Goal: Task Accomplishment & Management: Complete application form

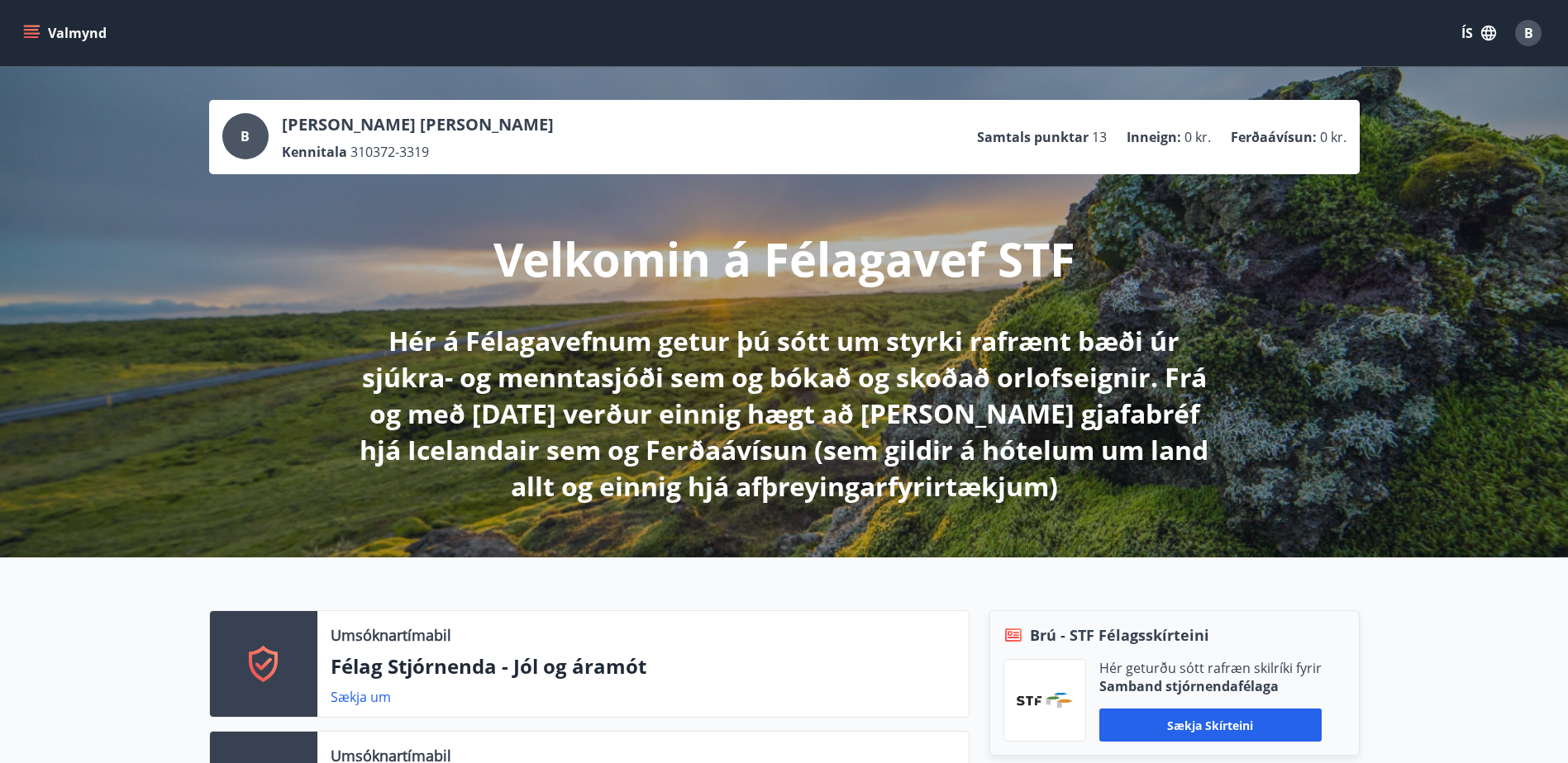
click at [45, 34] on button "Valmynd" at bounding box center [66, 33] width 94 height 30
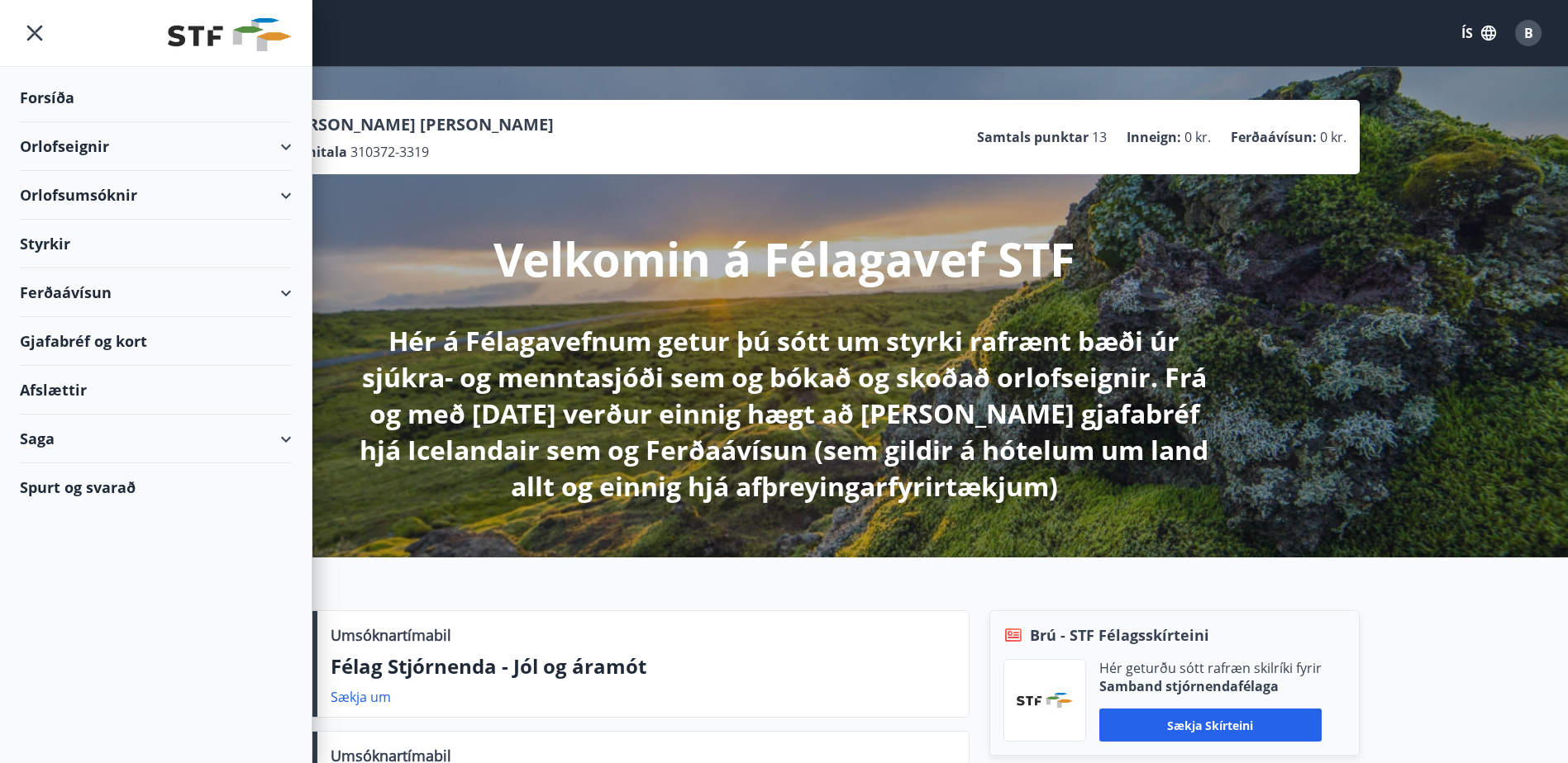
click at [83, 340] on div "Gjafabréf og kort" at bounding box center [156, 342] width 272 height 49
click at [728, 206] on div "Velkomin á Félagavef STF Hér á Félagavefnum getur þú sótt um styrki rafrænt bæð…" at bounding box center [784, 339] width 925 height 330
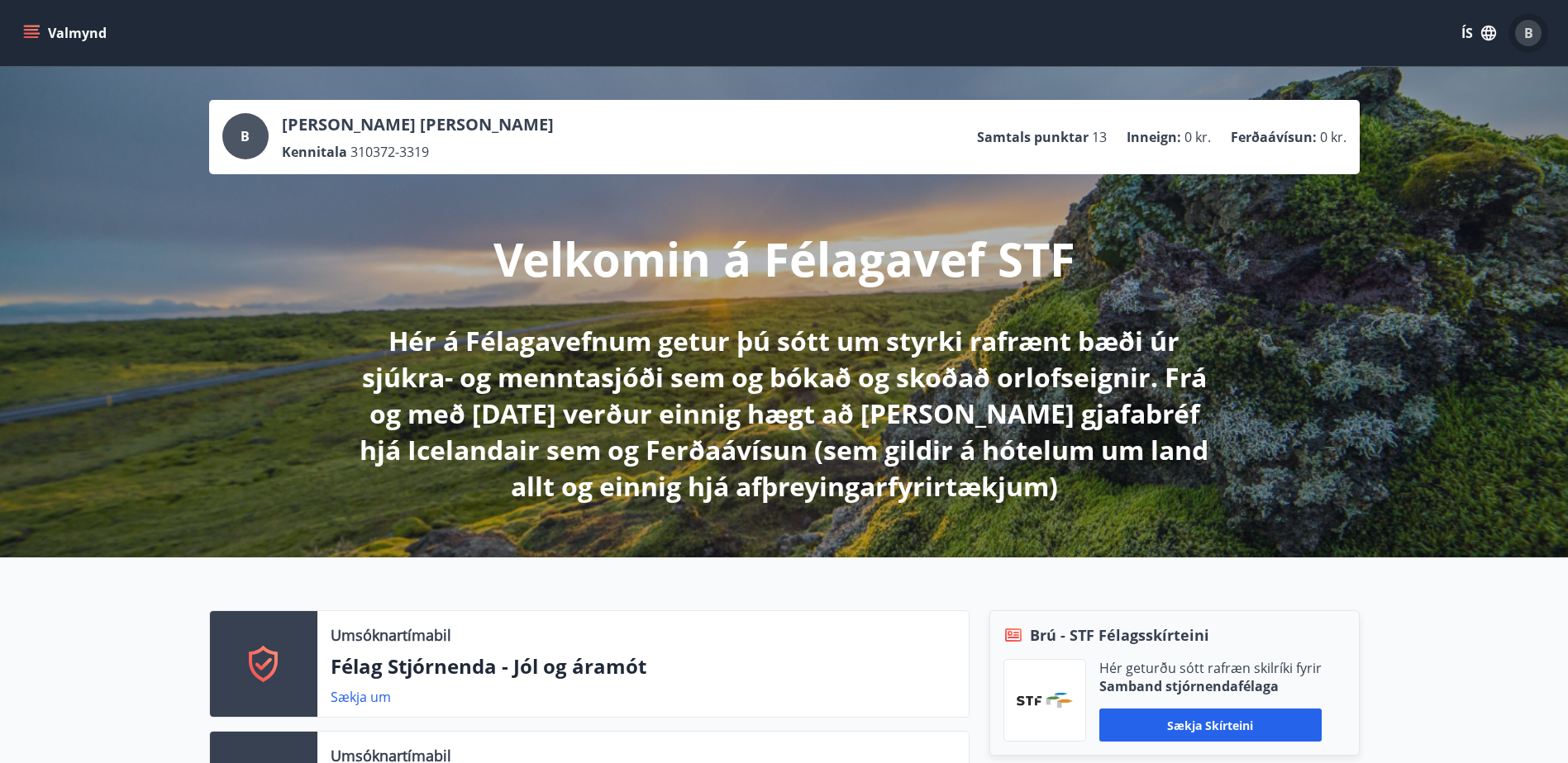
click at [1530, 29] on span "B" at bounding box center [1529, 32] width 9 height 18
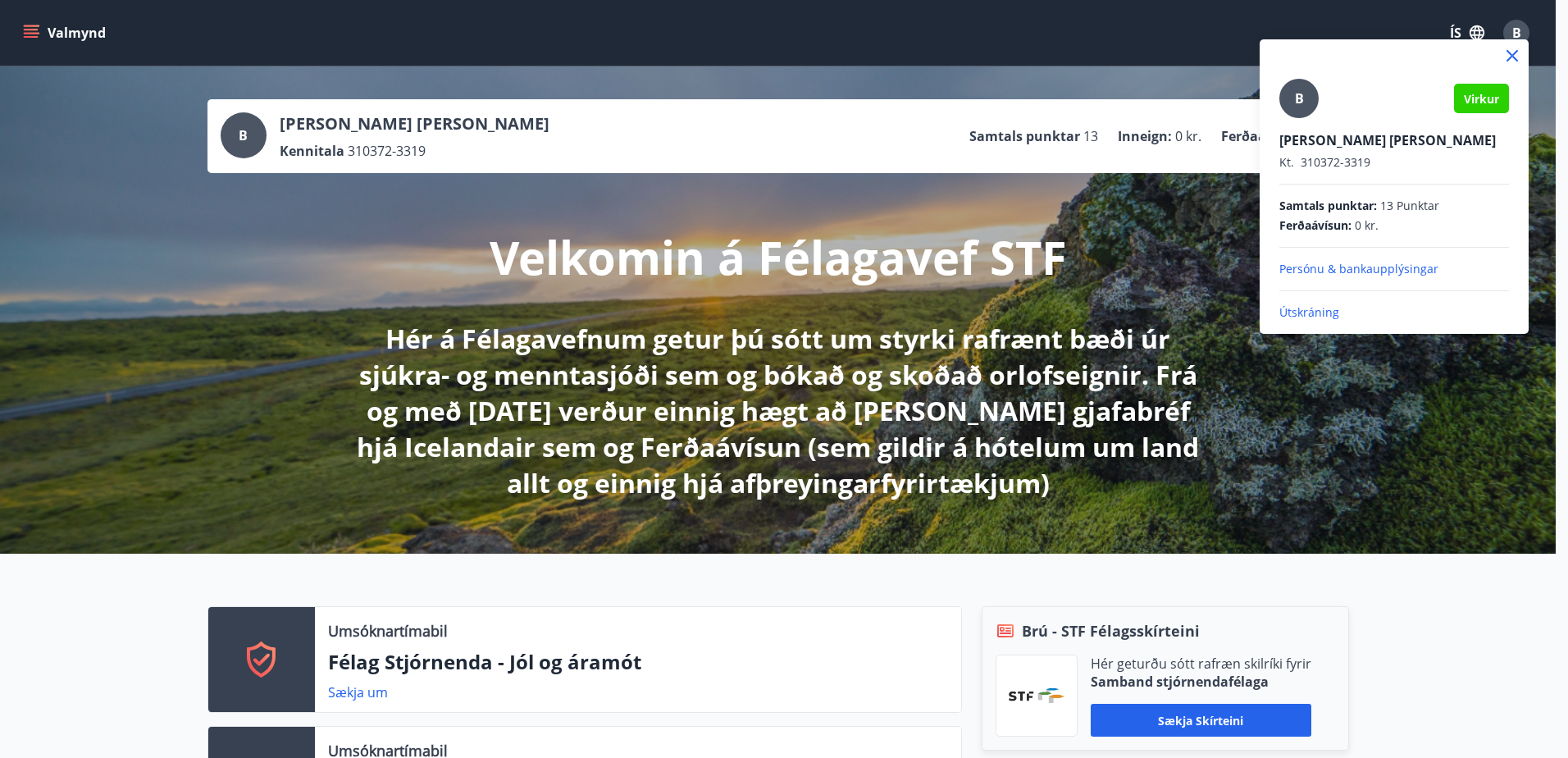
click at [1302, 201] on span "Samtals punktar :" at bounding box center [1328, 206] width 97 height 16
click at [1044, 279] on div at bounding box center [784, 379] width 1568 height 758
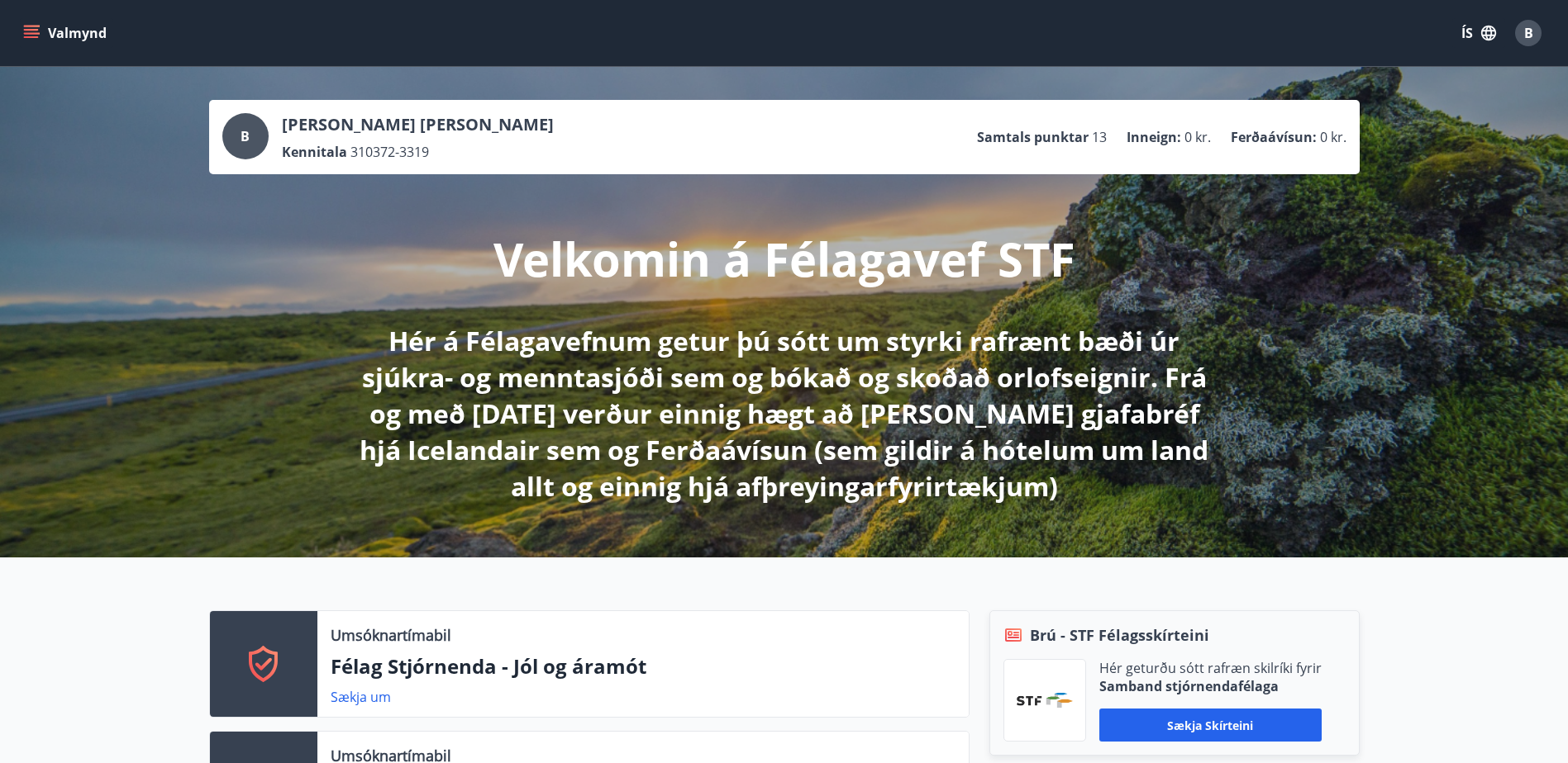
click at [19, 32] on div "Valmynd ÍS B" at bounding box center [784, 33] width 1568 height 66
click at [52, 35] on button "Valmynd" at bounding box center [66, 33] width 94 height 30
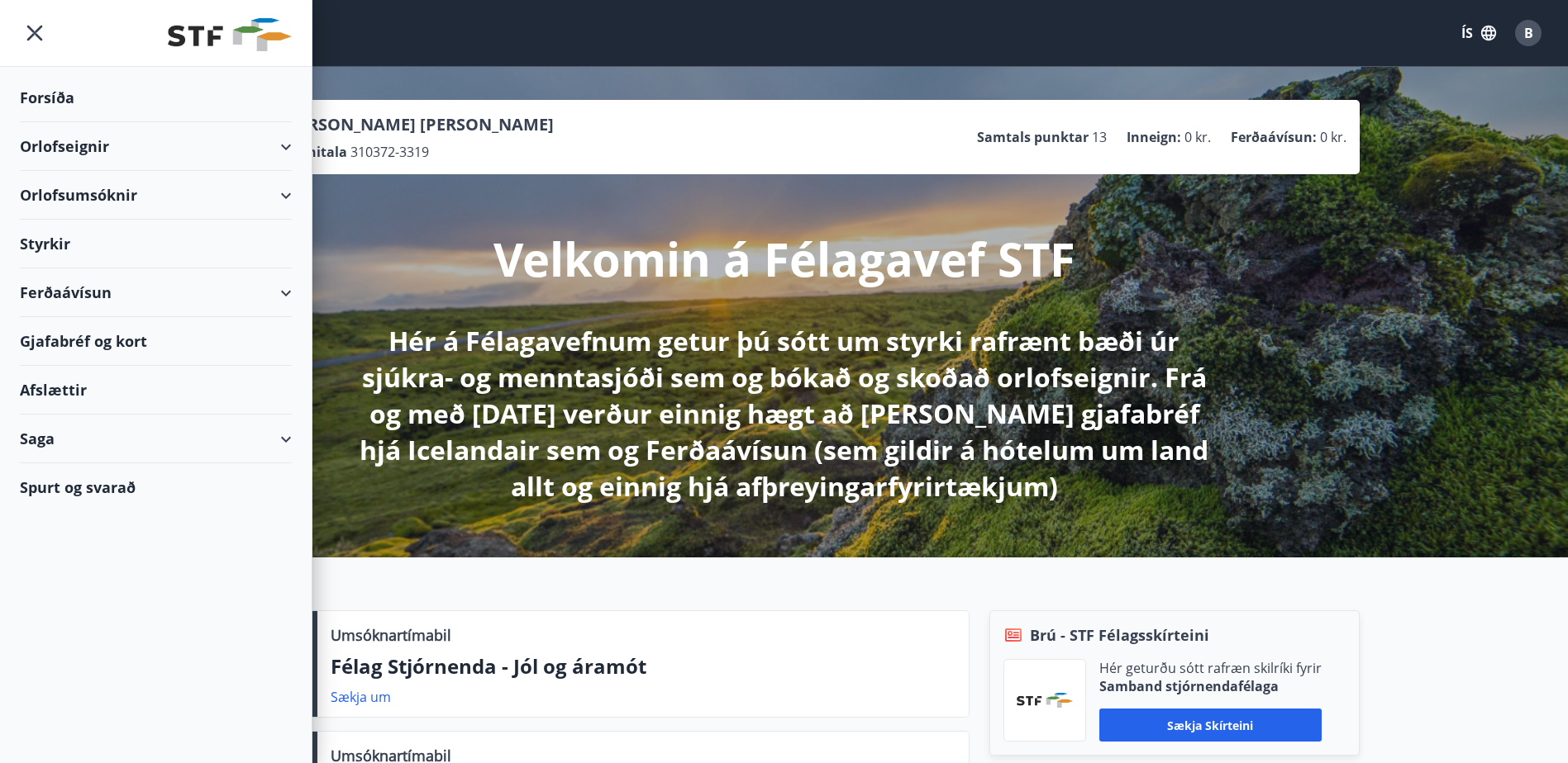
click at [72, 338] on div "Gjafabréf og kort" at bounding box center [156, 342] width 272 height 49
click at [32, 23] on icon "menu" at bounding box center [35, 33] width 30 height 30
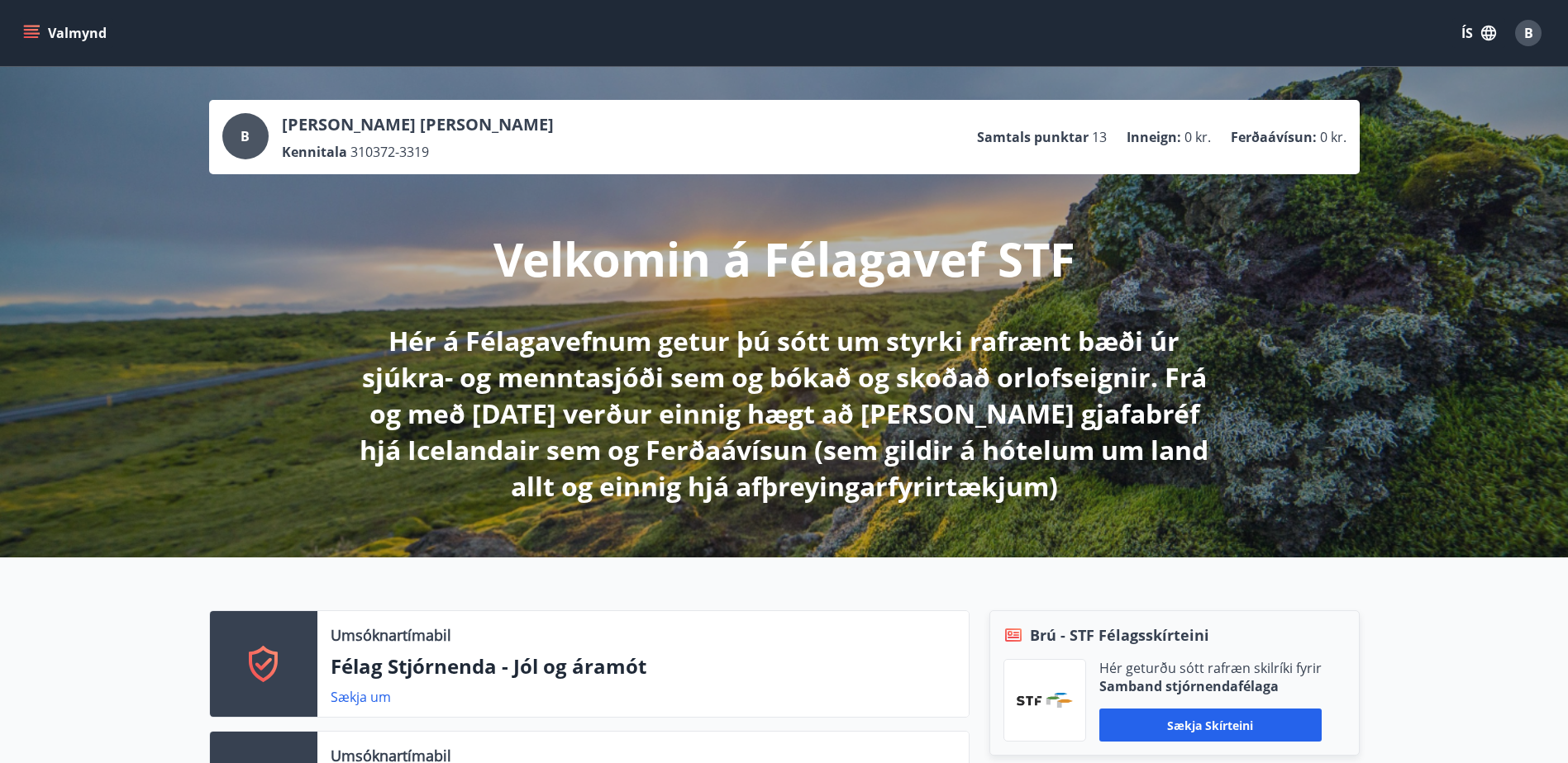
click at [44, 31] on button "Valmynd" at bounding box center [66, 33] width 94 height 30
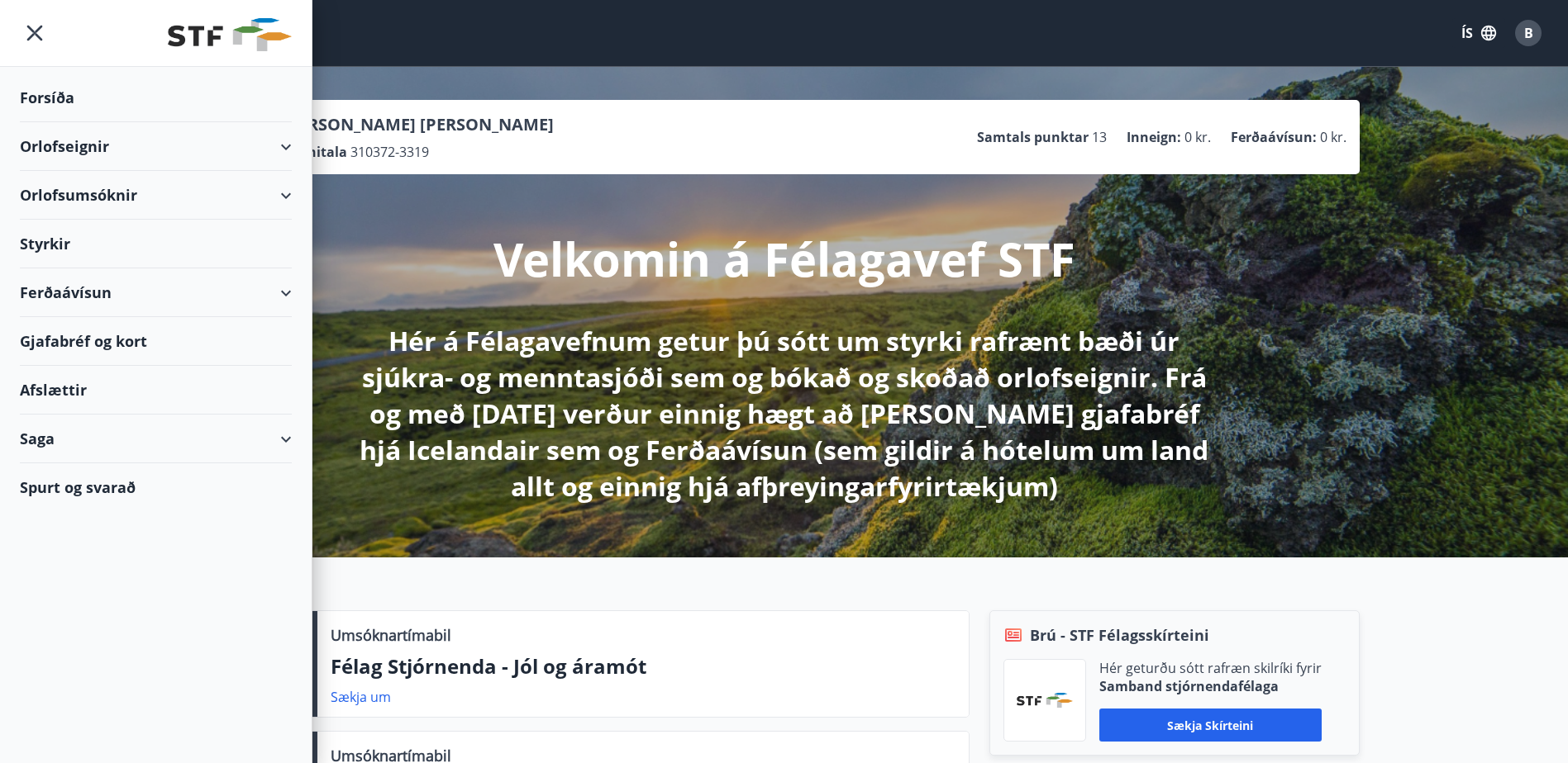
click at [90, 191] on div "Orlofsumsóknir" at bounding box center [156, 196] width 272 height 49
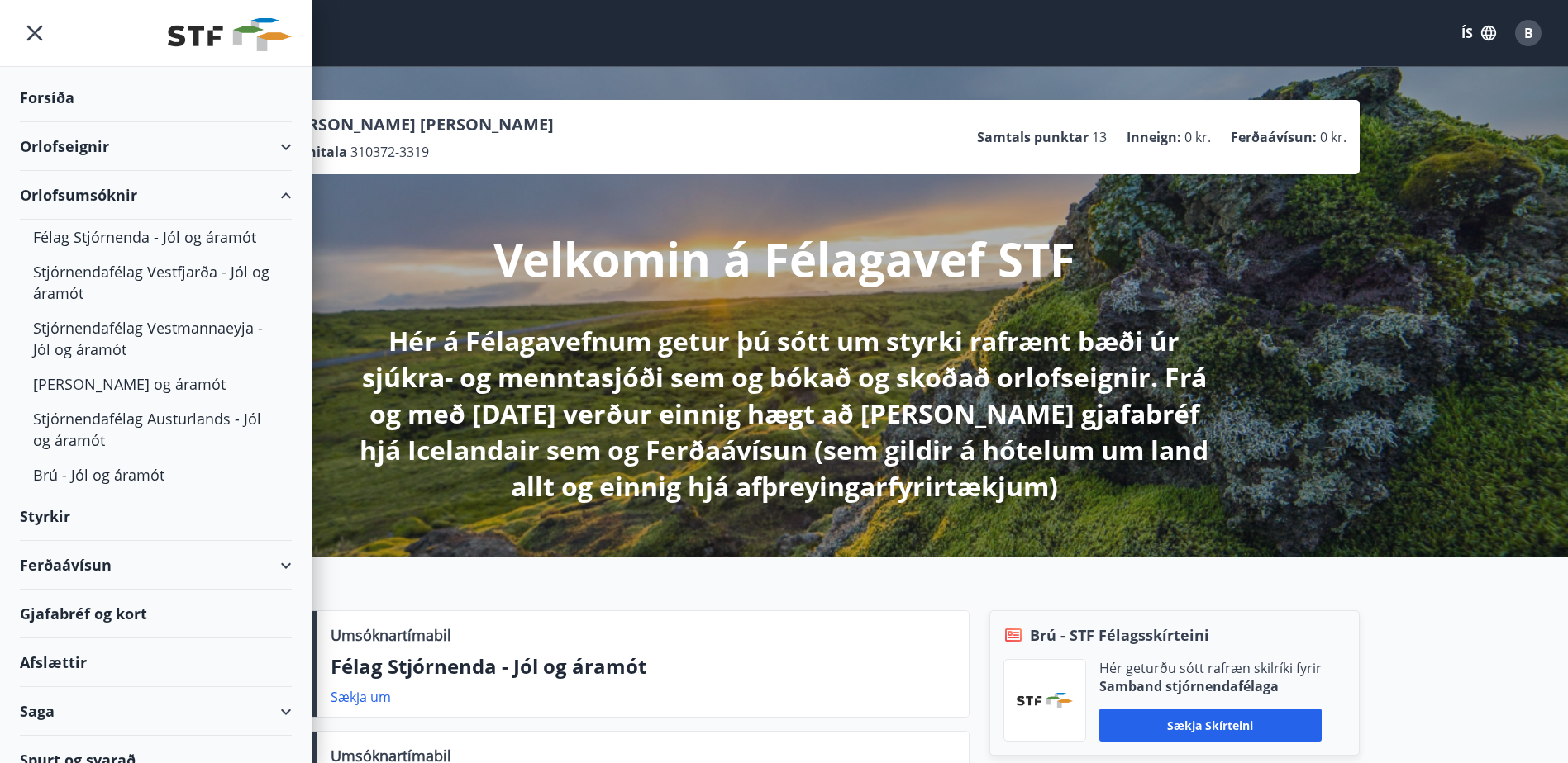
click at [68, 518] on div "Styrkir" at bounding box center [156, 517] width 272 height 49
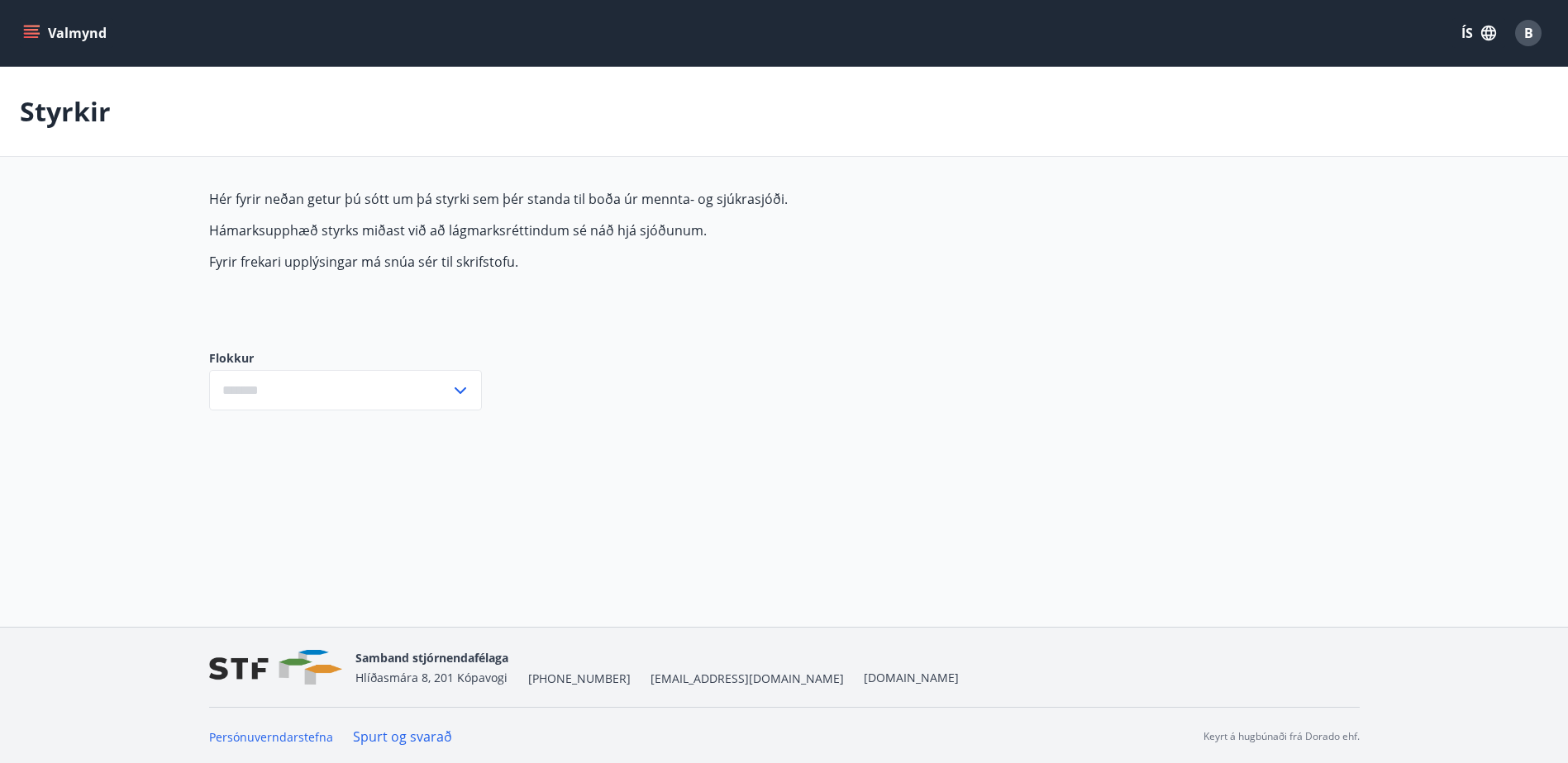
type input "***"
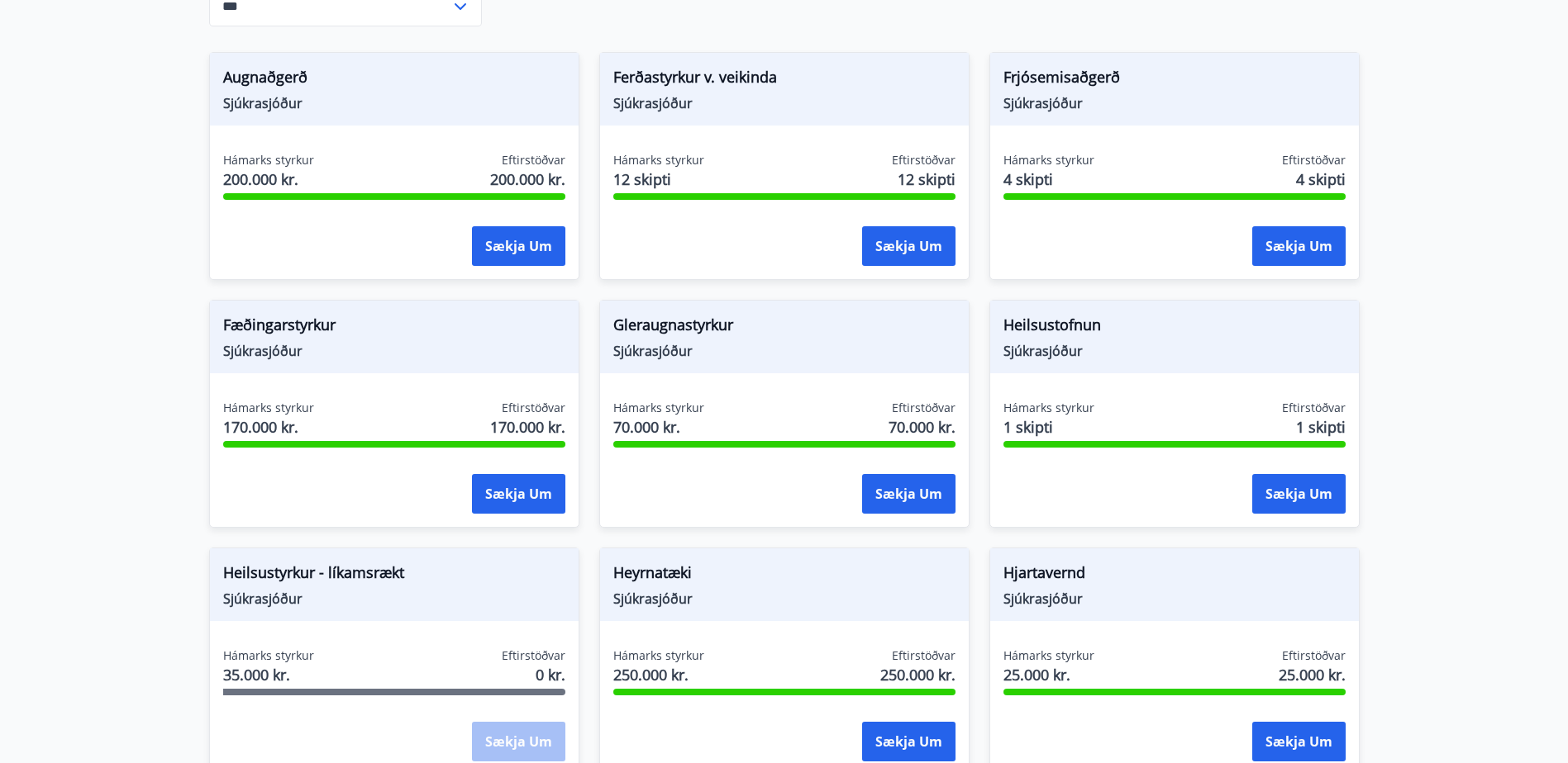
scroll to position [413, 0]
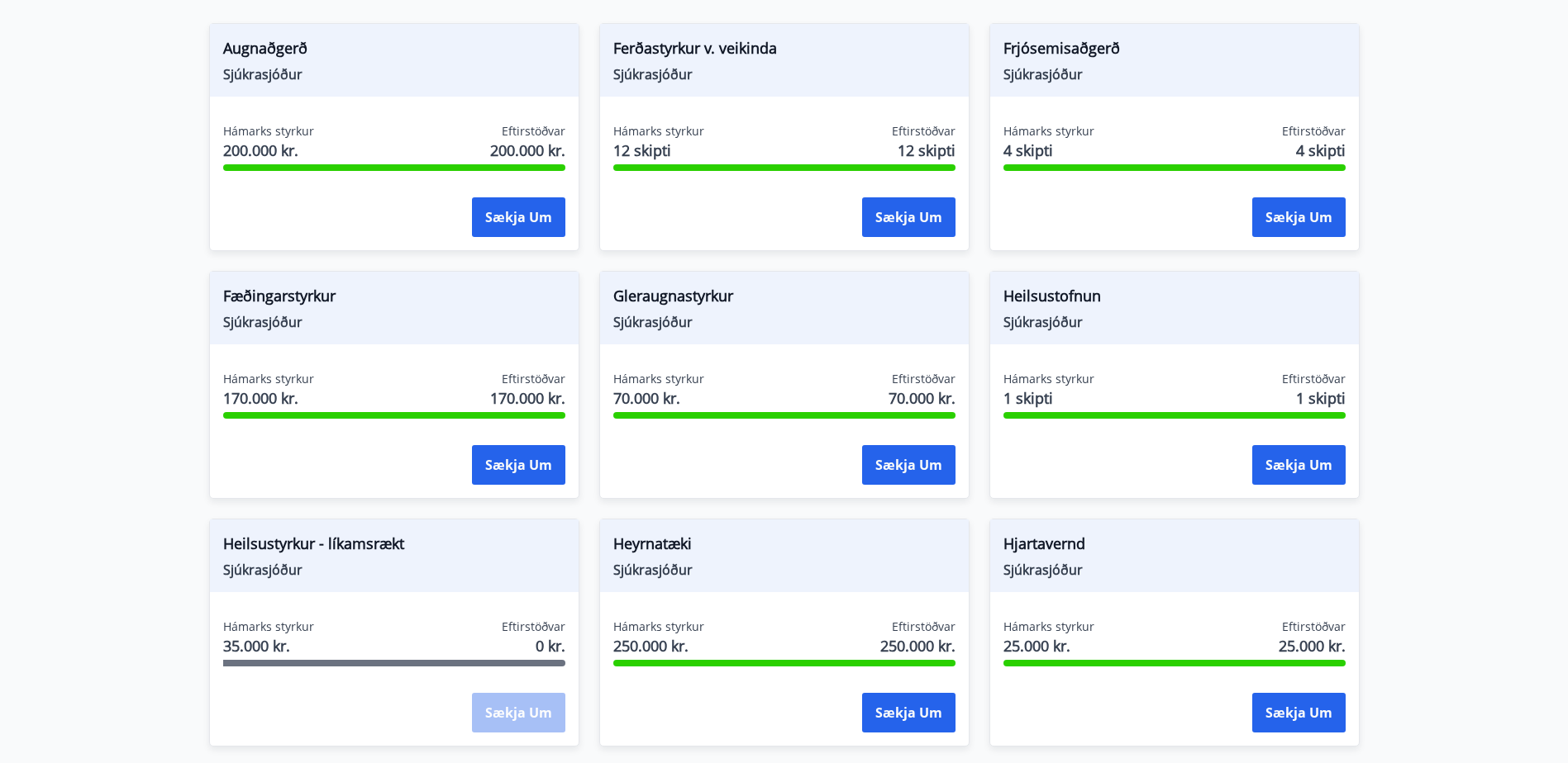
click at [1467, 323] on main "Styrkir Hér fyrir neðan getur þú sótt um þá styrki sem þér standa til boða úr m…" at bounding box center [784, 582] width 1568 height 1856
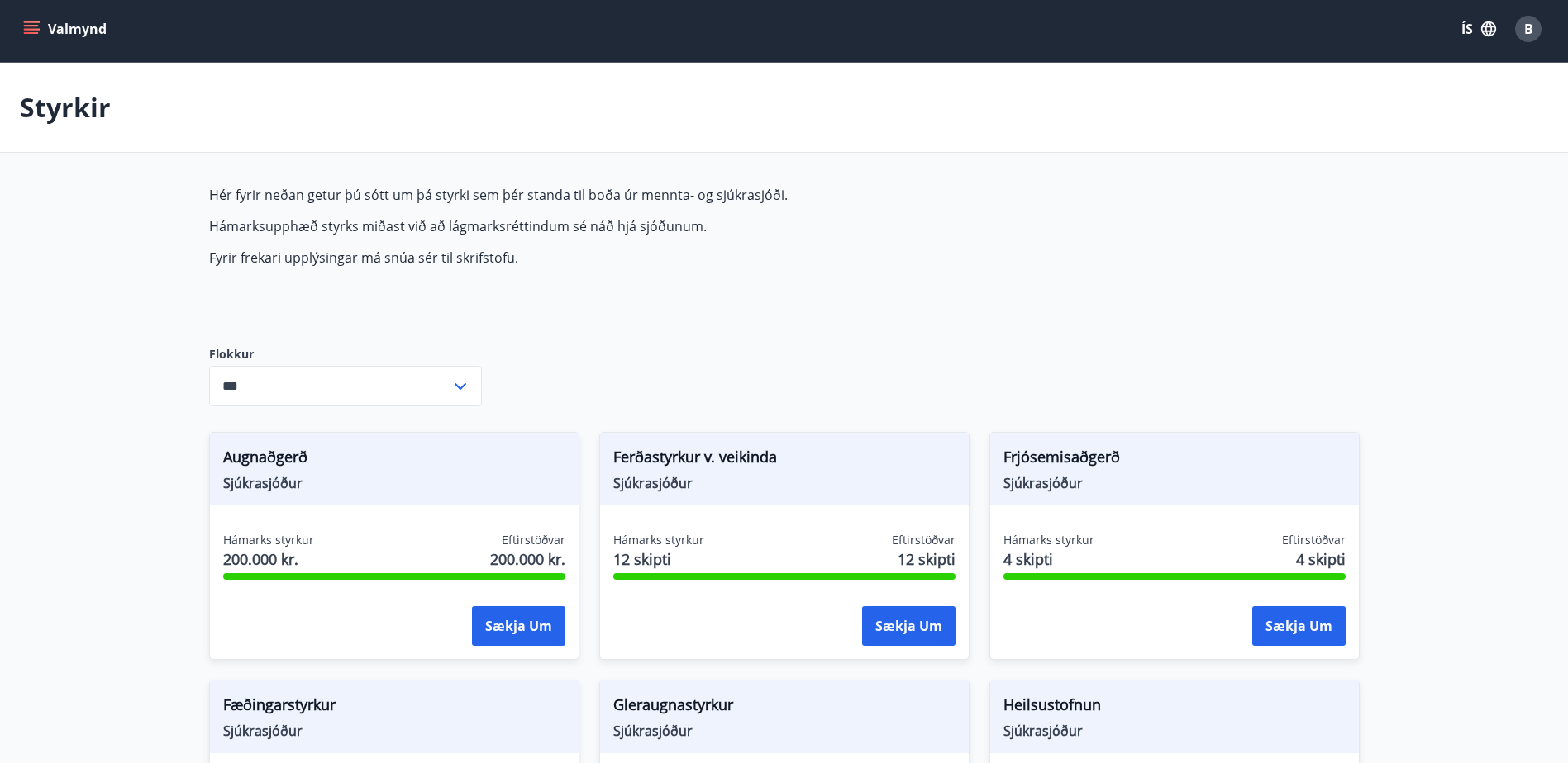
scroll to position [0, 0]
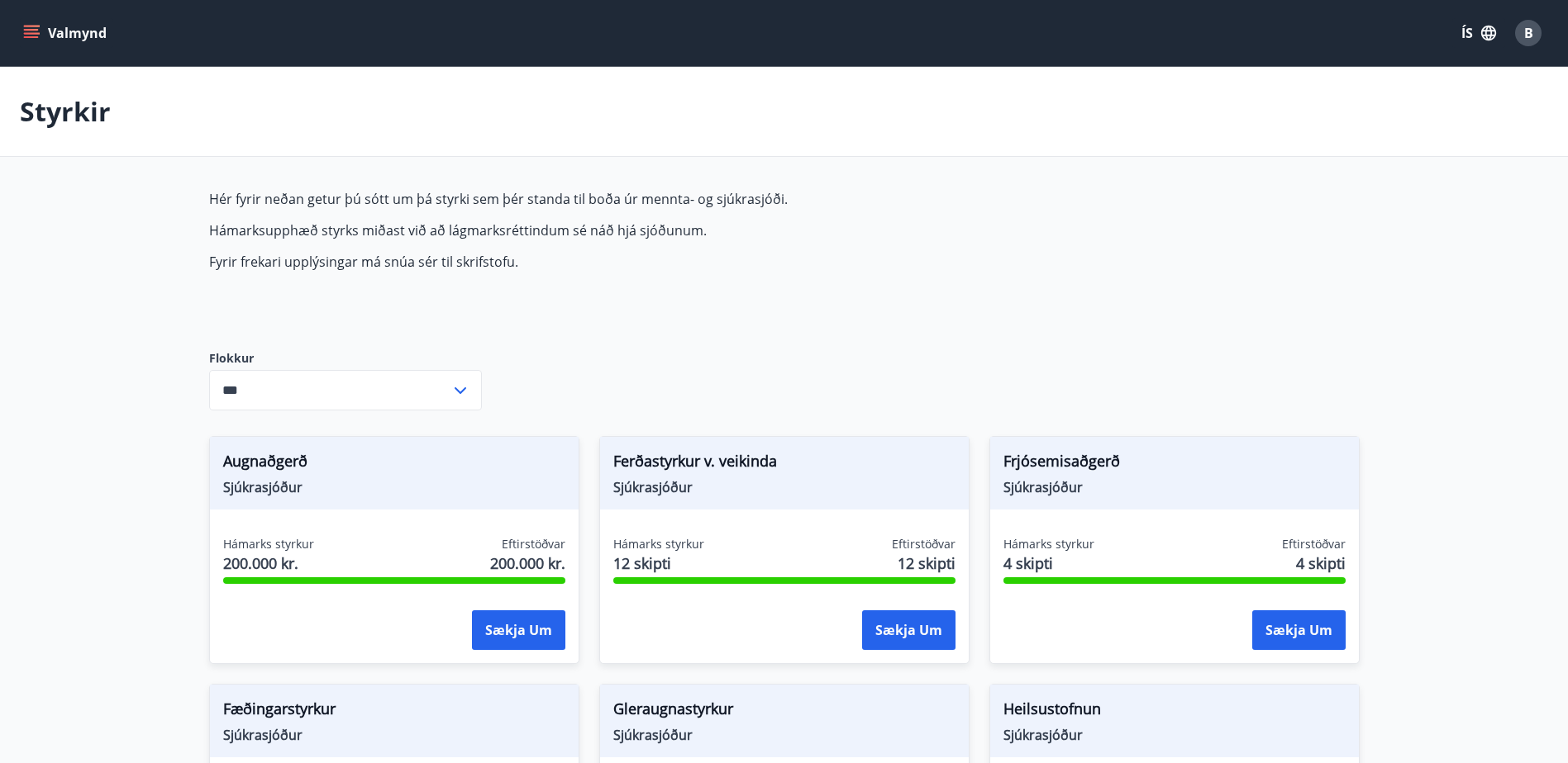
click at [41, 41] on button "Valmynd" at bounding box center [66, 33] width 94 height 30
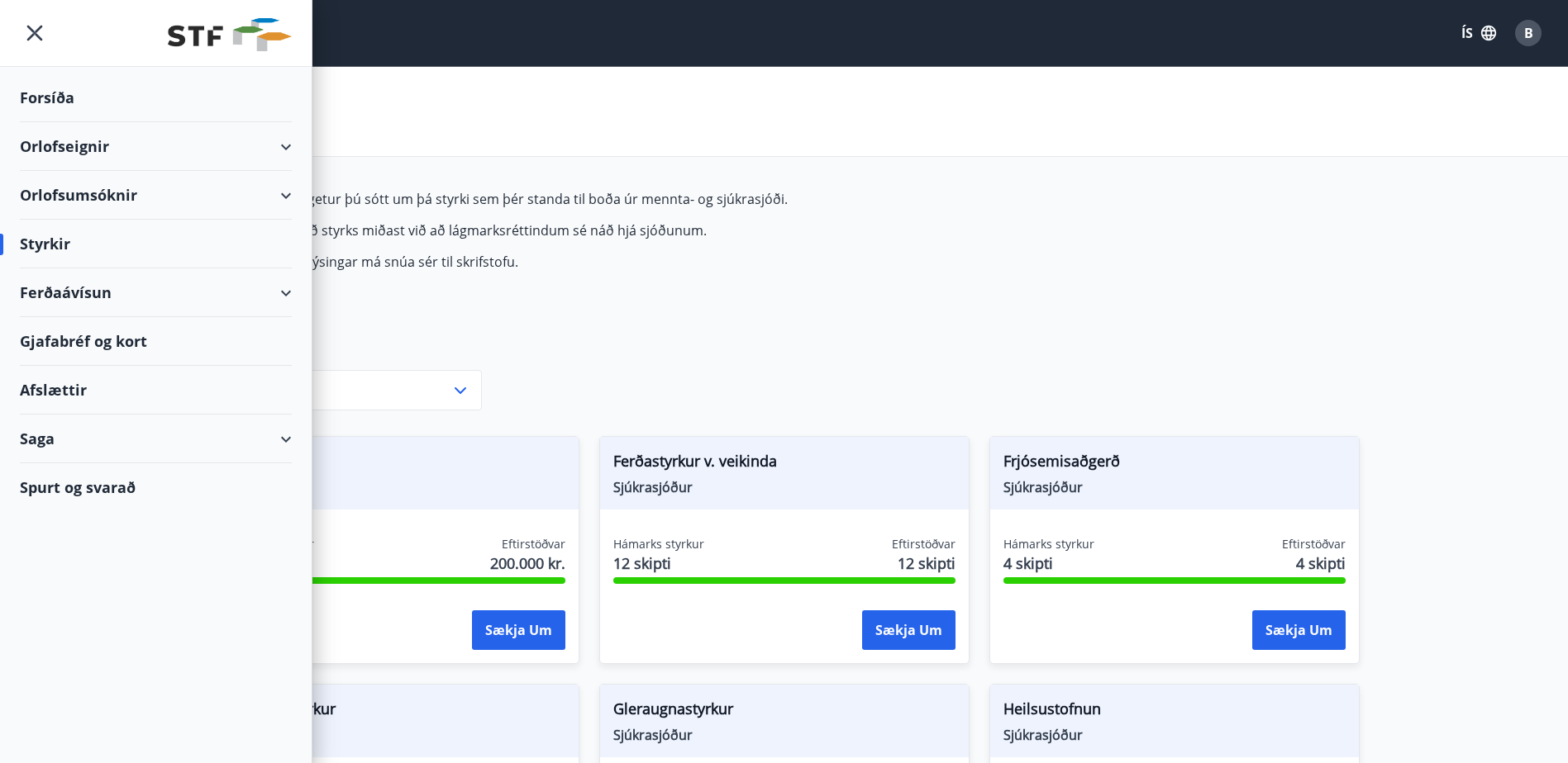
click at [67, 188] on div "Orlofsumsóknir" at bounding box center [156, 196] width 272 height 49
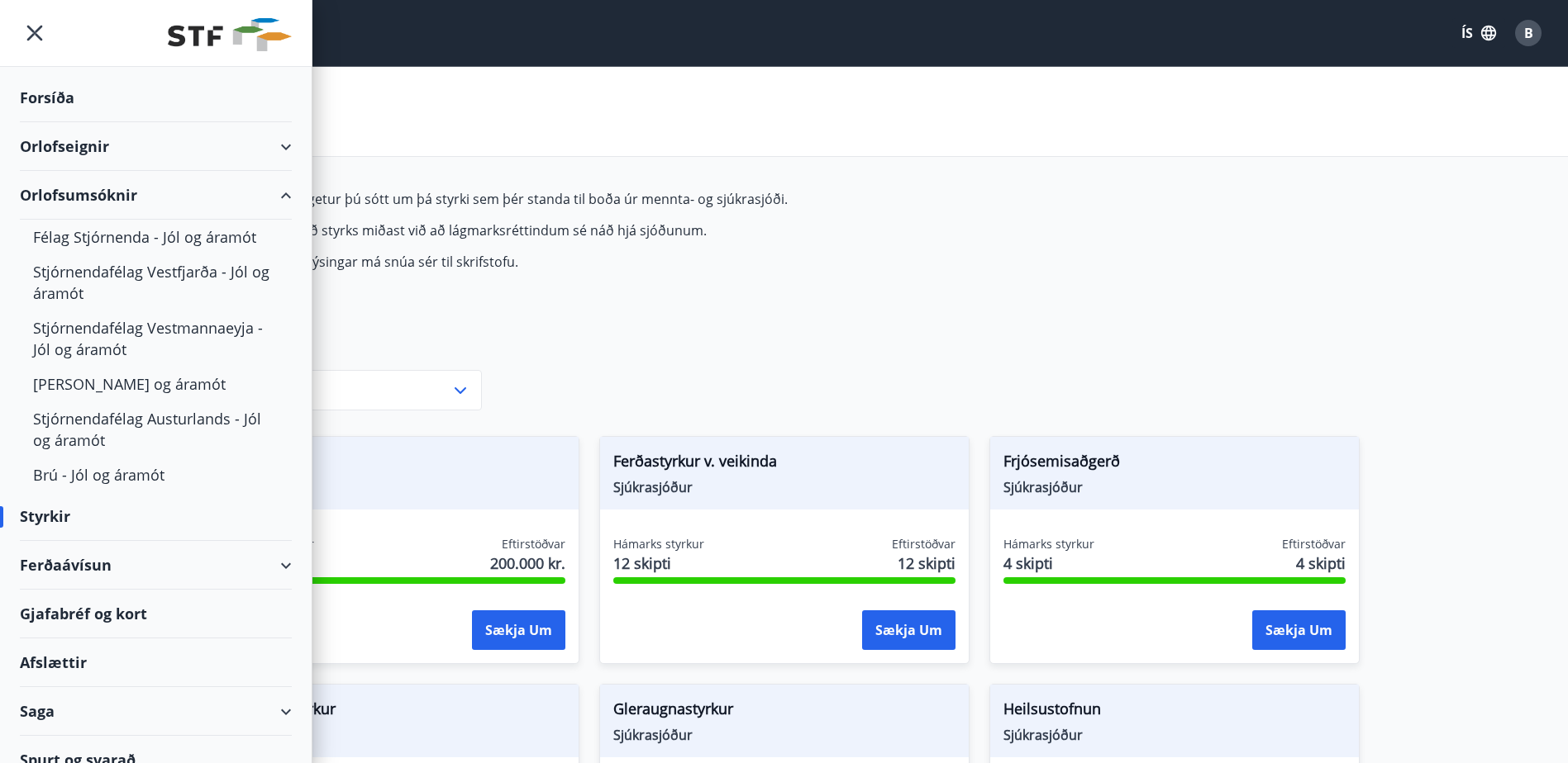
click at [67, 188] on div "Orlofsumsóknir" at bounding box center [156, 196] width 272 height 49
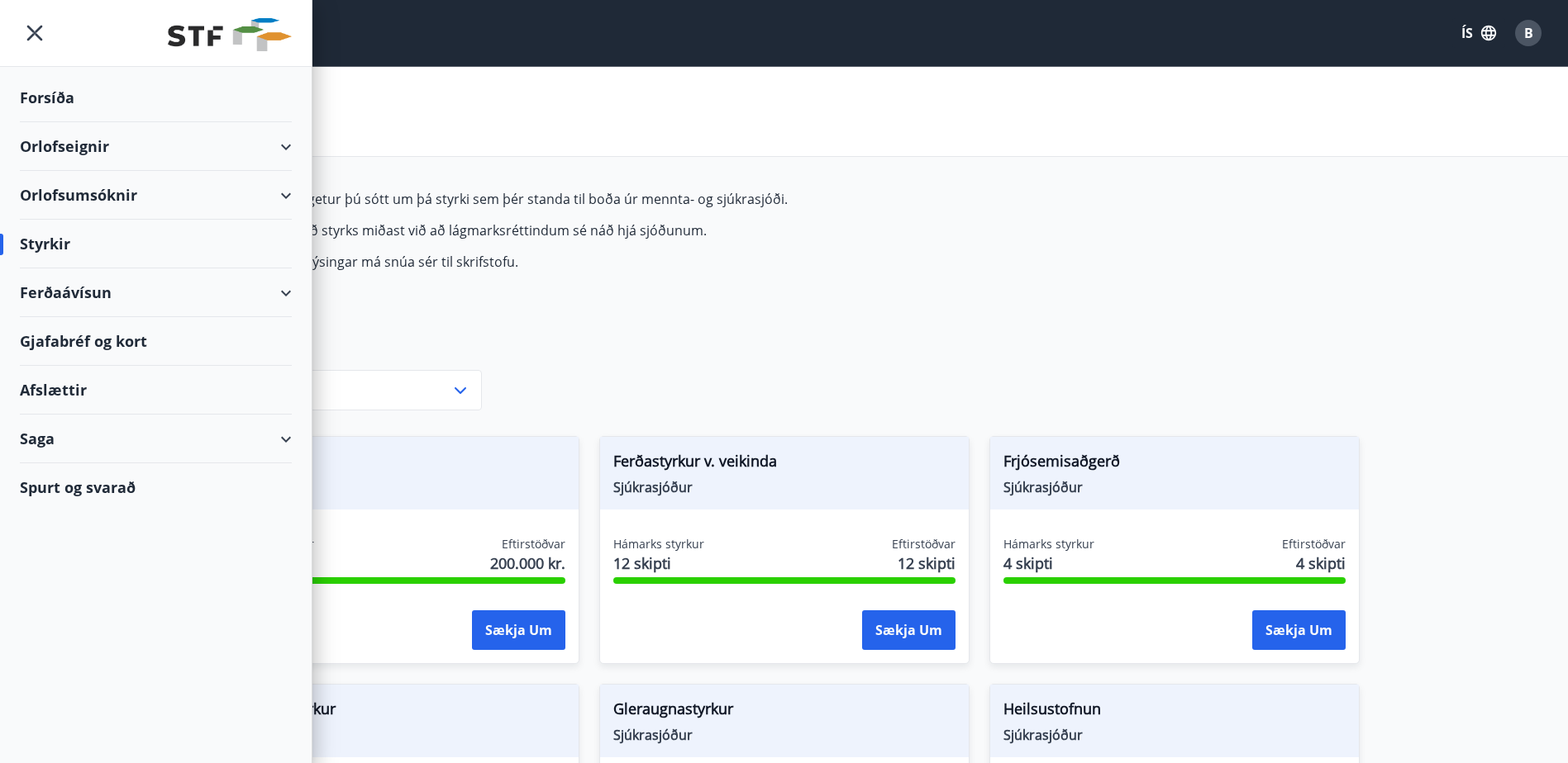
click at [65, 340] on div "Gjafabréf og kort" at bounding box center [156, 342] width 272 height 49
click at [863, 275] on div "Hér fyrir neðan getur þú sótt um þá styrki sem þér standa til boða úr mennta- o…" at bounding box center [599, 256] width 780 height 134
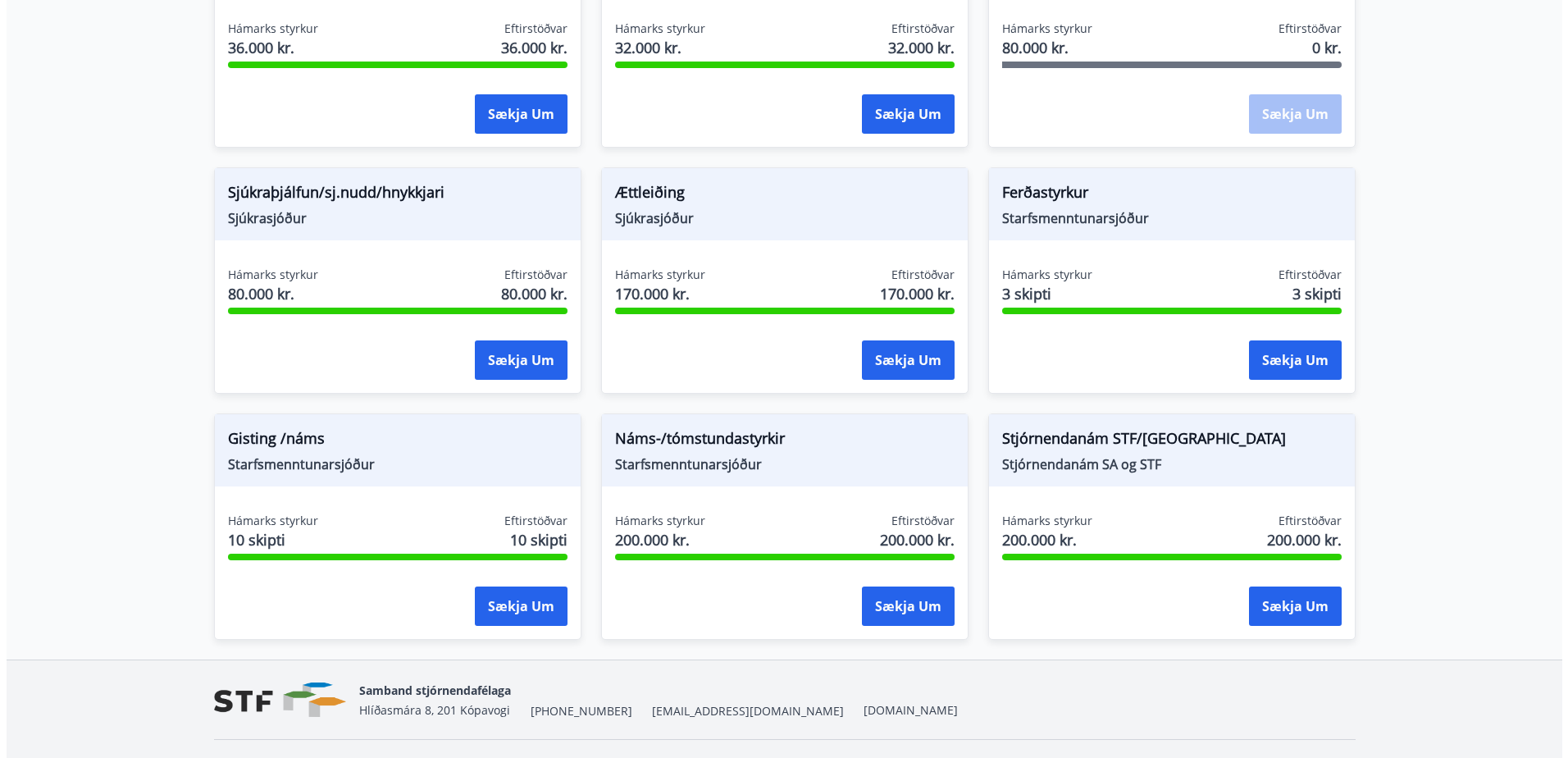
scroll to position [1290, 0]
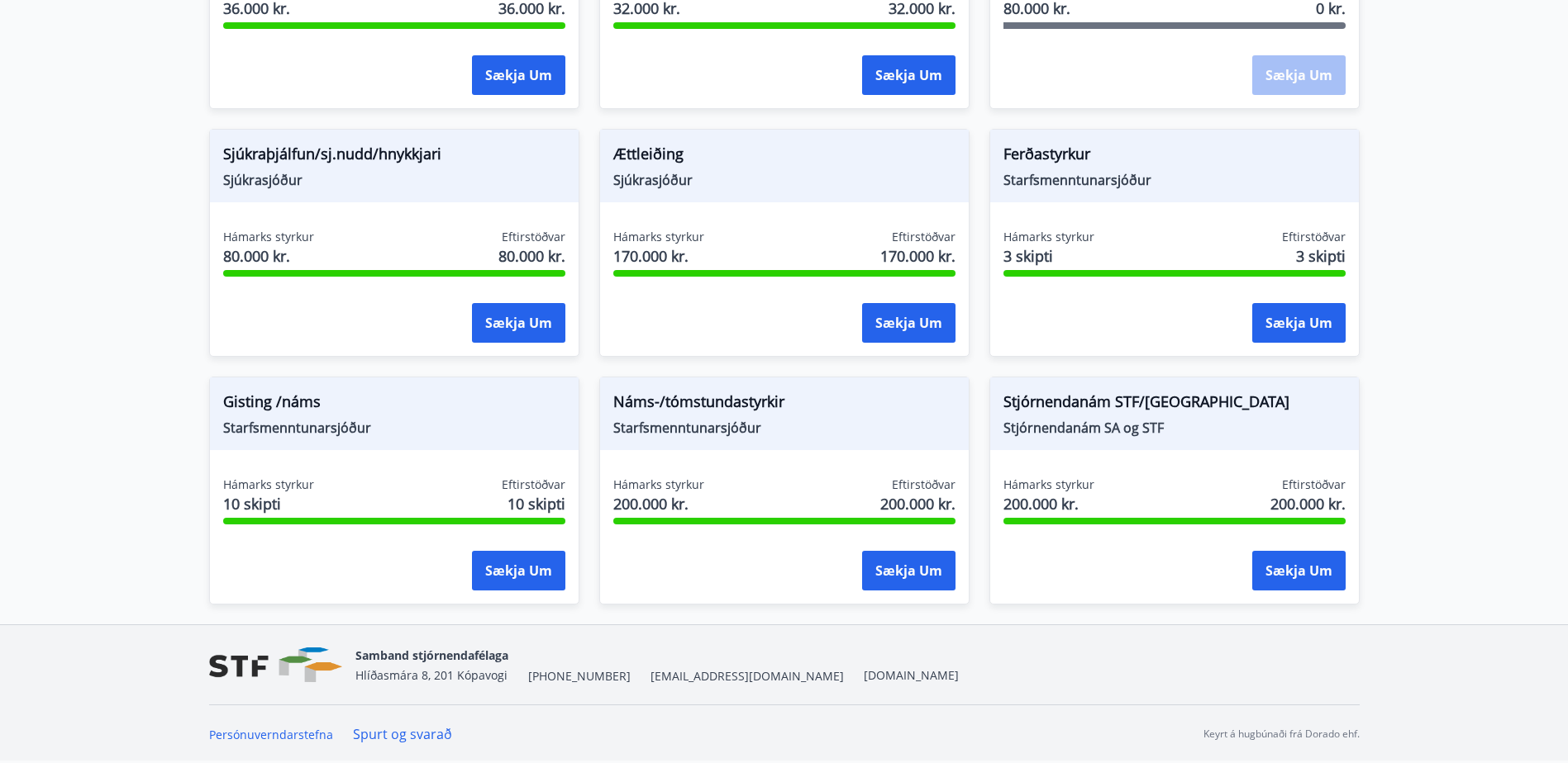
click at [812, 406] on span "Náms-/tómstundastyrkir" at bounding box center [784, 405] width 342 height 28
click at [727, 403] on span "Náms-/tómstundastyrkir" at bounding box center [784, 405] width 342 height 28
click at [650, 464] on div "Náms-/tómstundastyrkir Starfsmenntunarsjóður Hámarks styrkur 200.000 kr. Eftirs…" at bounding box center [784, 490] width 370 height 228
click at [927, 567] on button "Sækja um" at bounding box center [909, 570] width 94 height 39
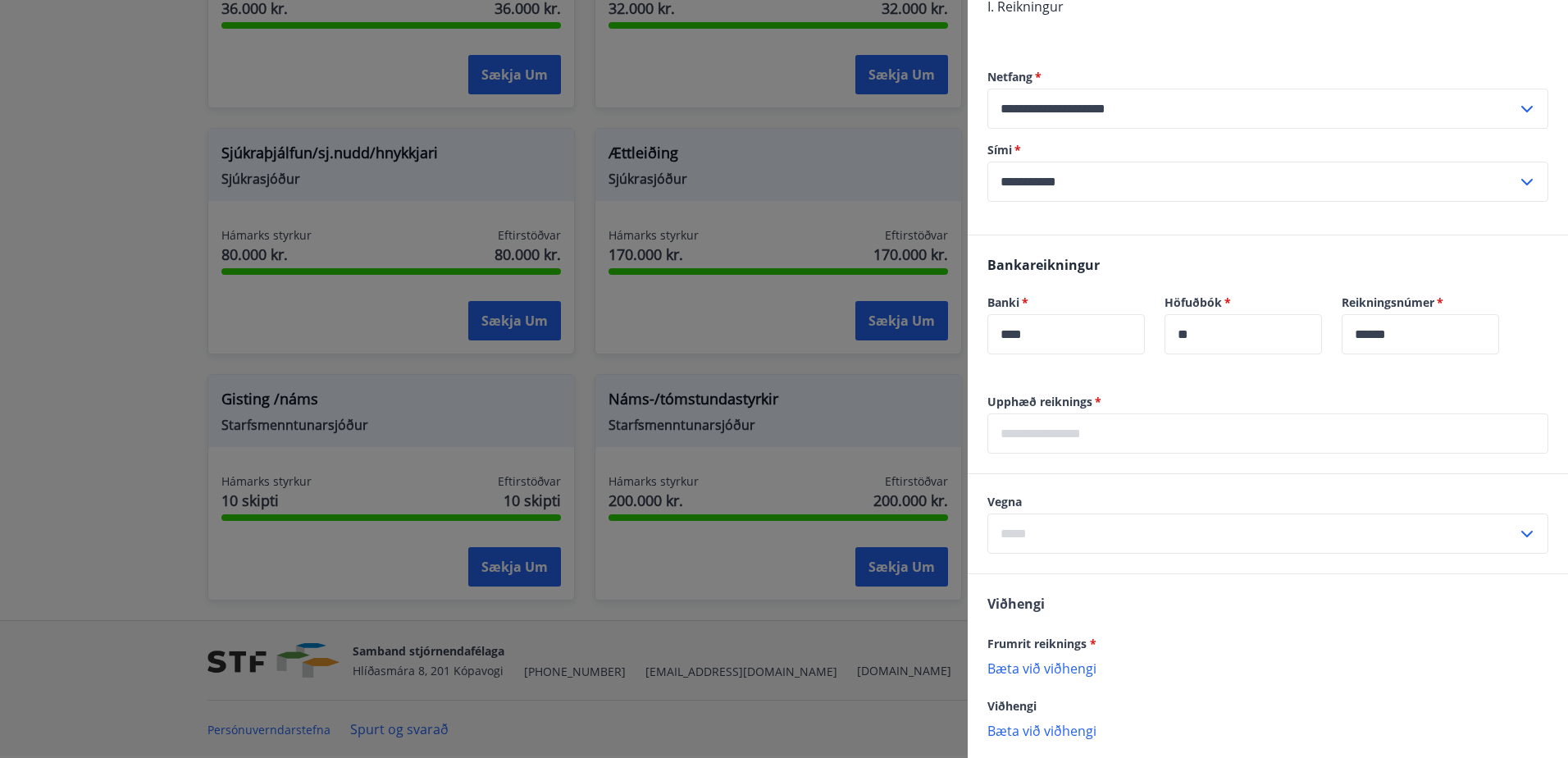
scroll to position [613, 0]
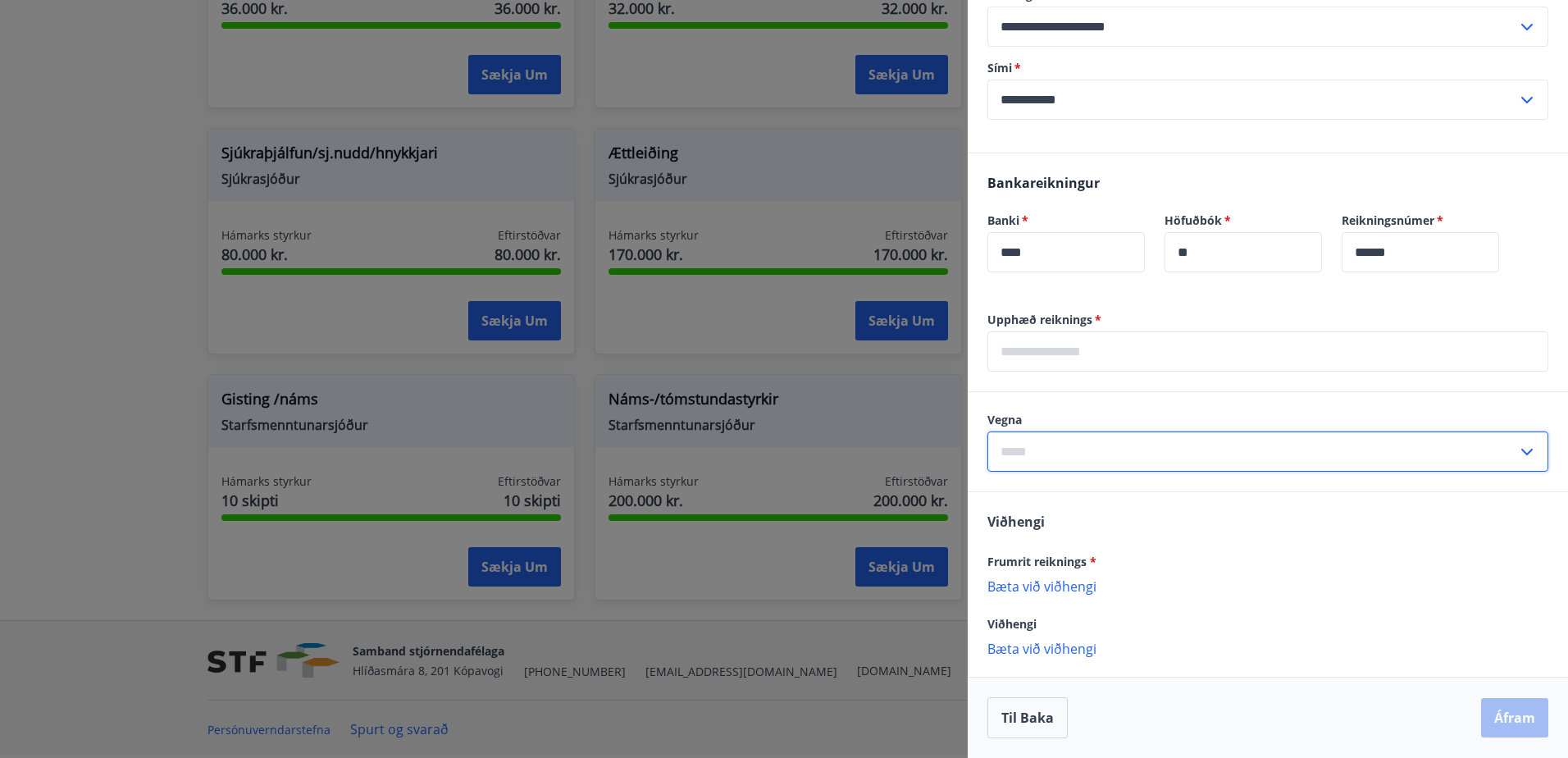
click at [1115, 456] on input "text" at bounding box center [1252, 452] width 529 height 40
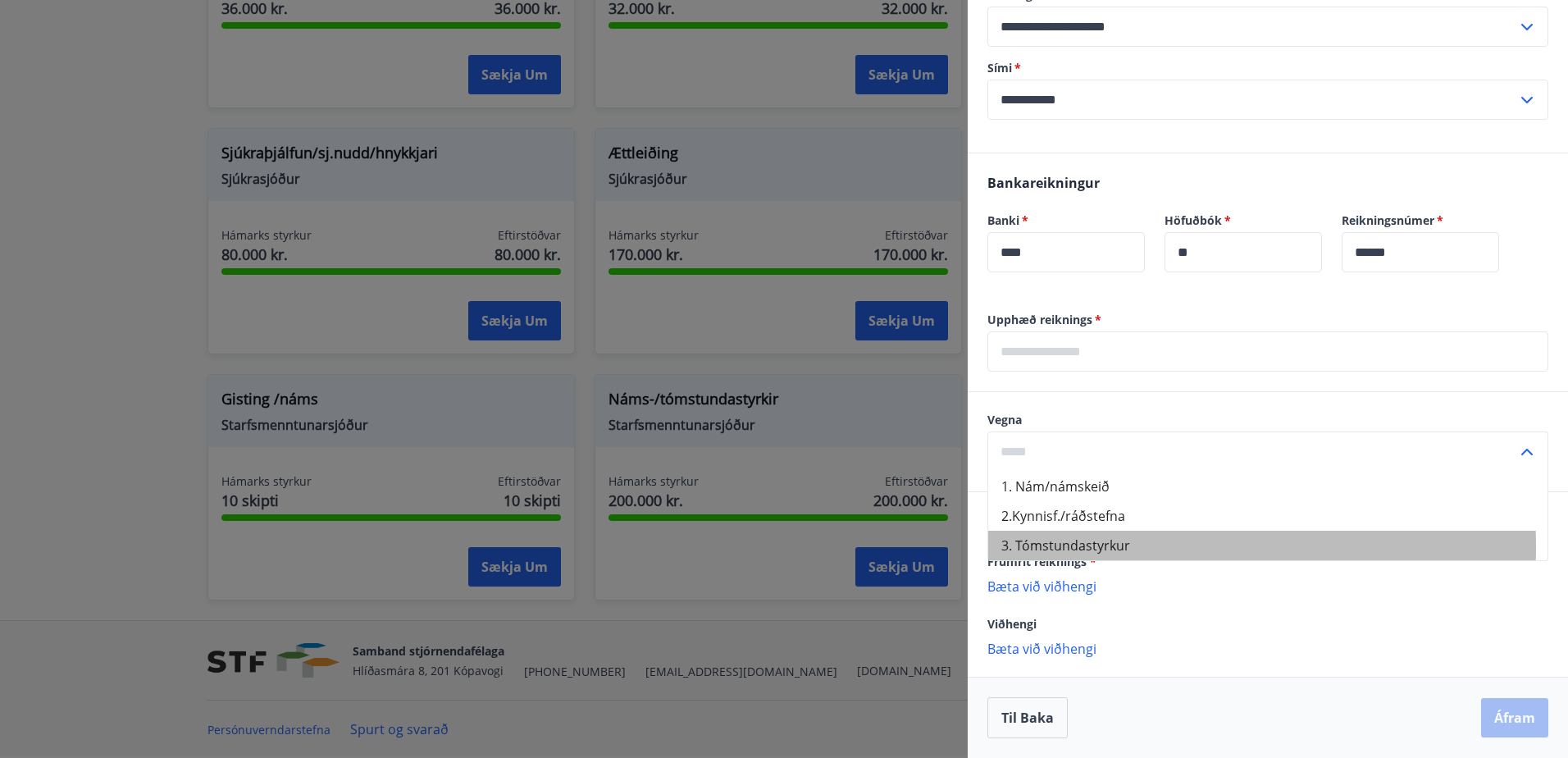
click at [1083, 547] on li "3. Tómstundastyrkur" at bounding box center [1268, 545] width 560 height 30
type input "**********"
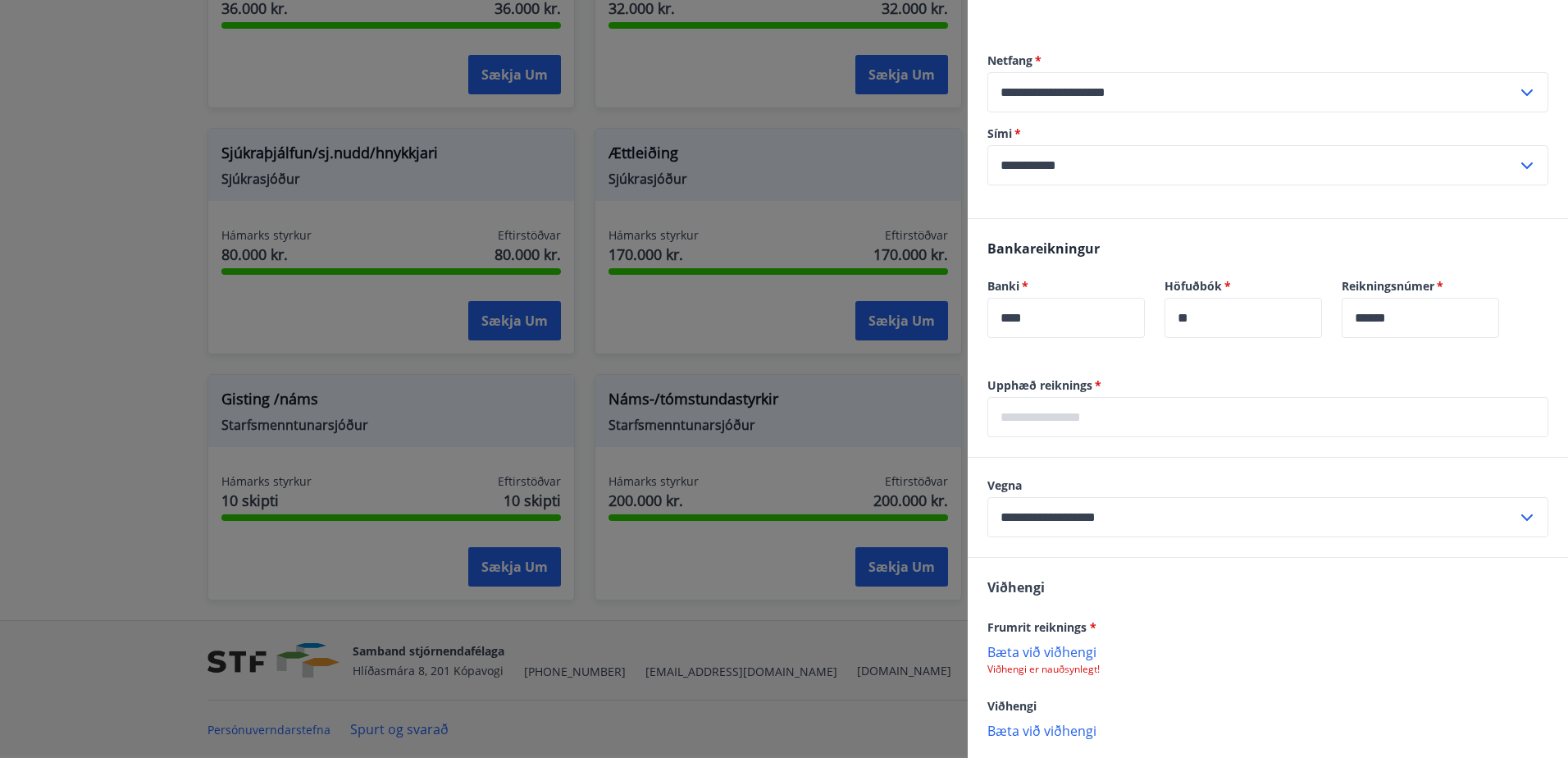
scroll to position [629, 0]
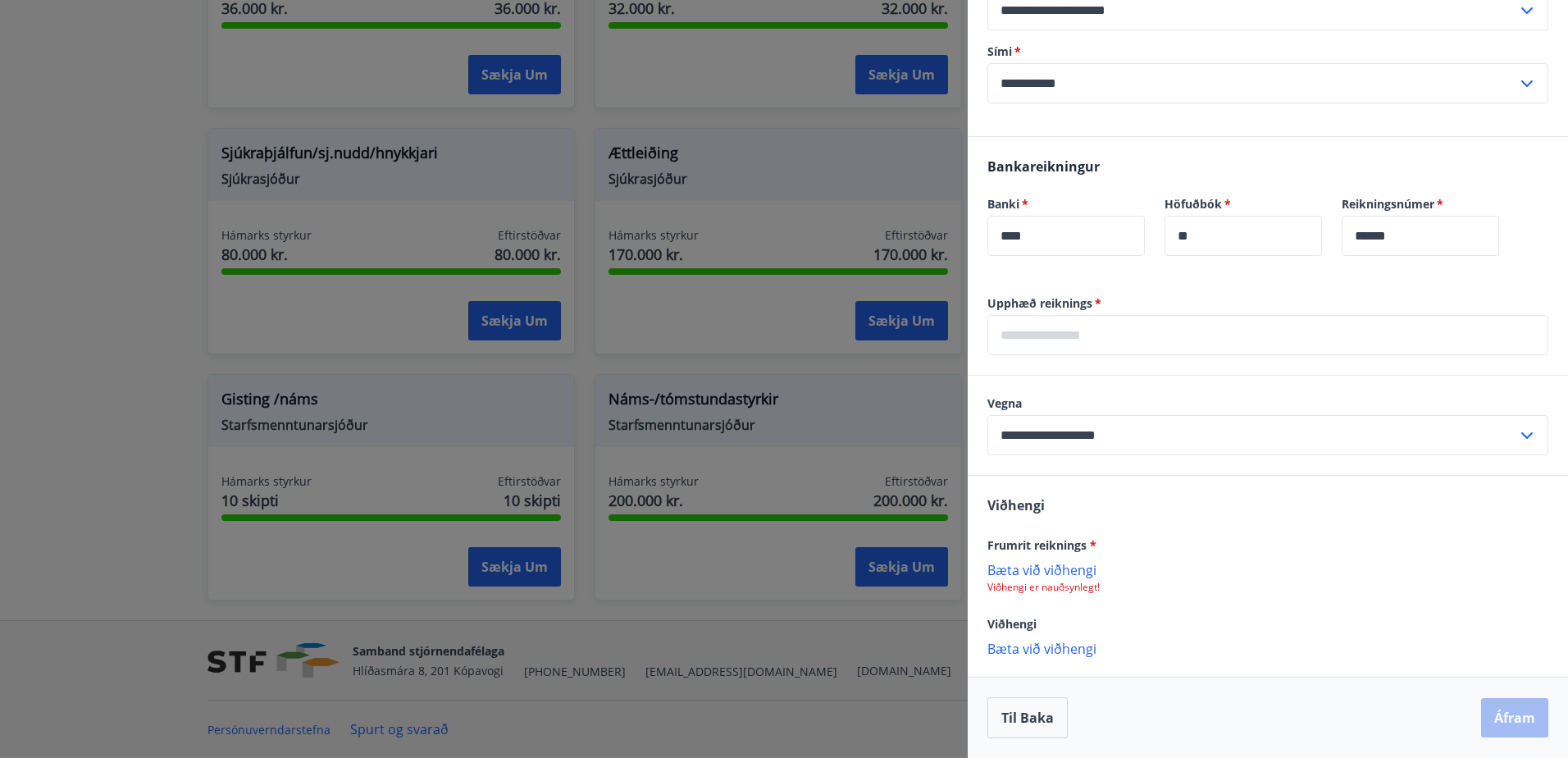
click at [1033, 339] on input "text" at bounding box center [1268, 335] width 561 height 40
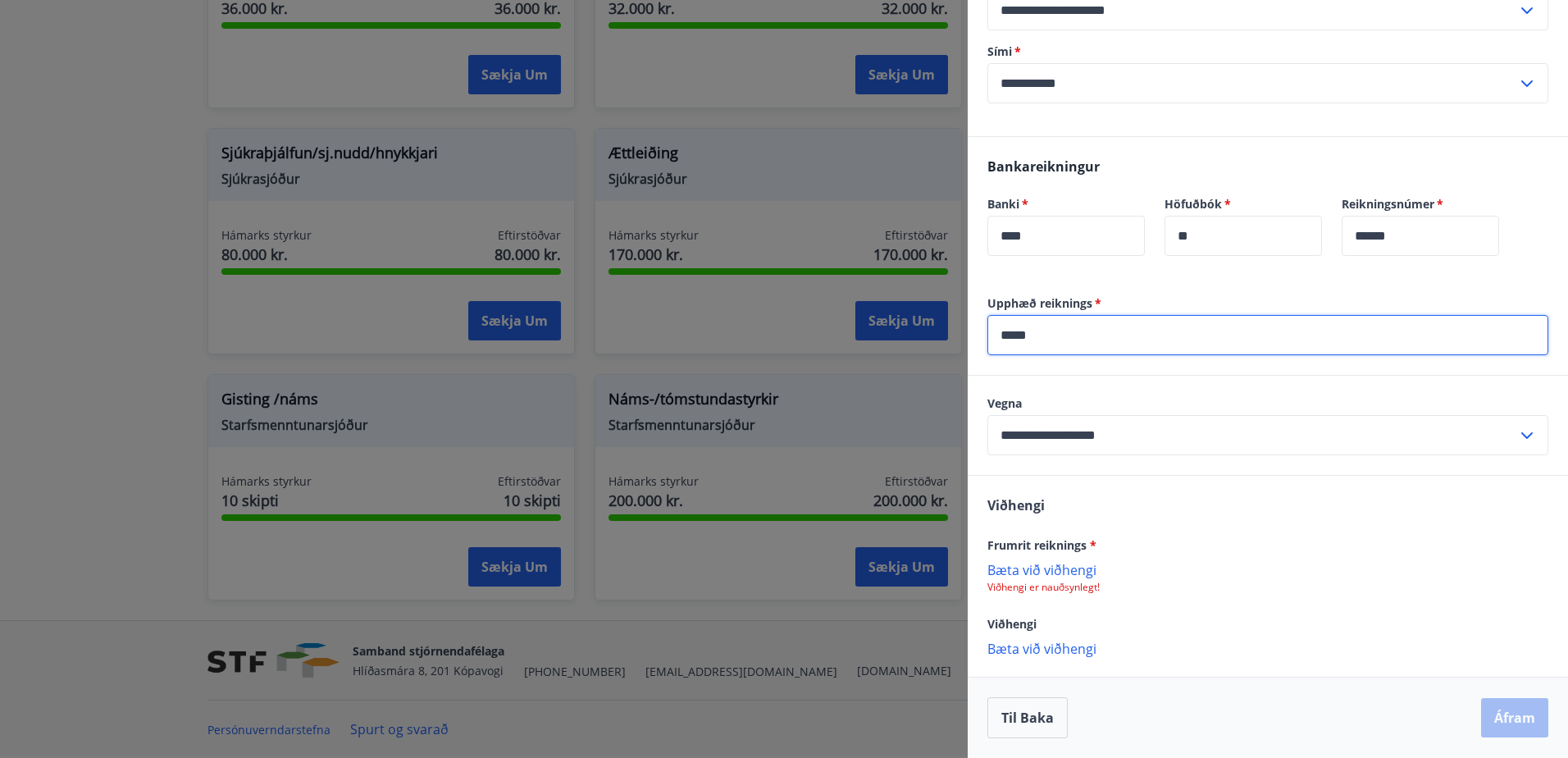
type input "*****"
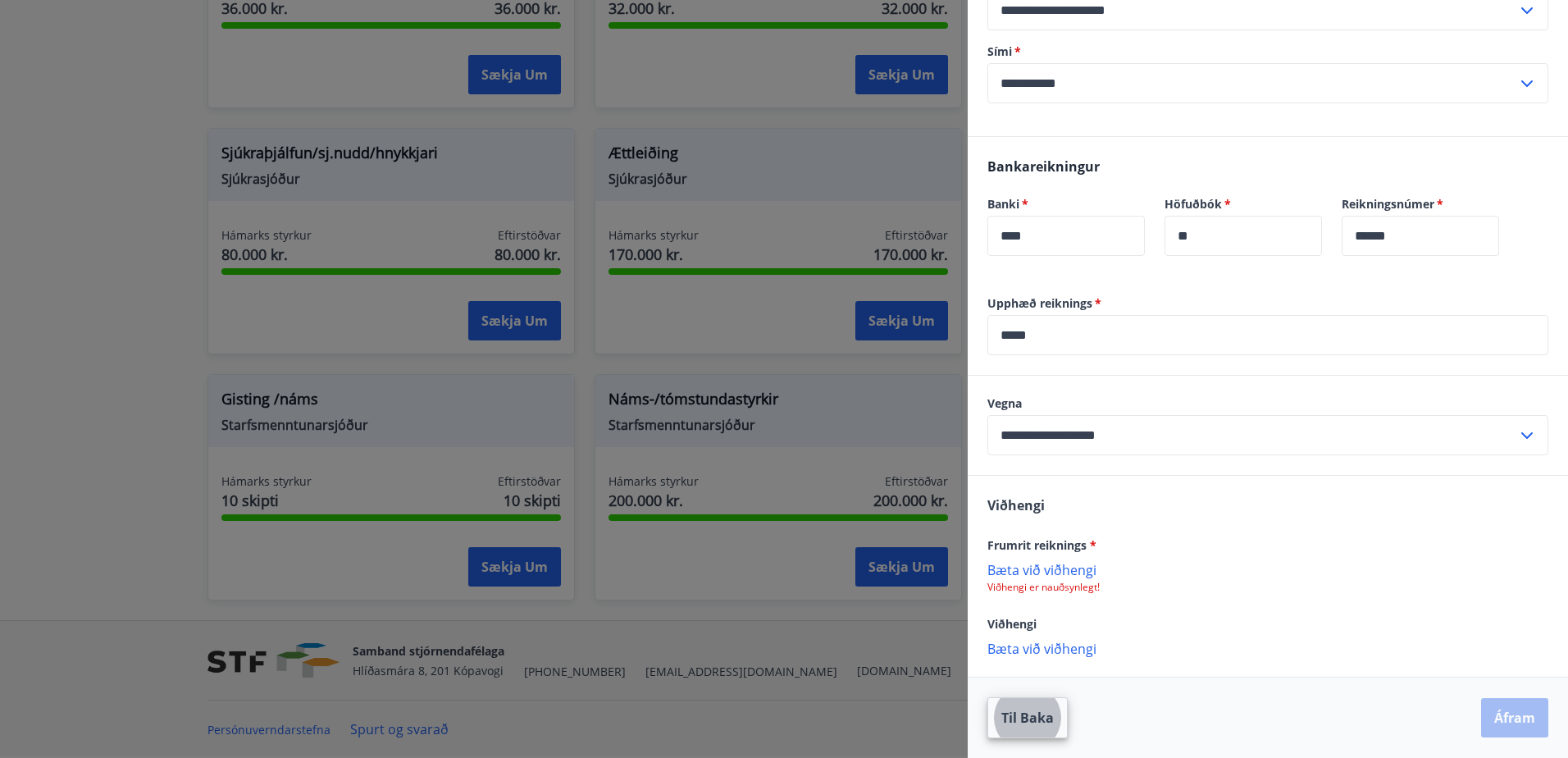
click at [1030, 575] on p "Bæta við viðhengi" at bounding box center [1268, 569] width 561 height 16
click at [1099, 574] on p "FÍ - landmannalaugar.pdf" at bounding box center [1072, 578] width 154 height 20
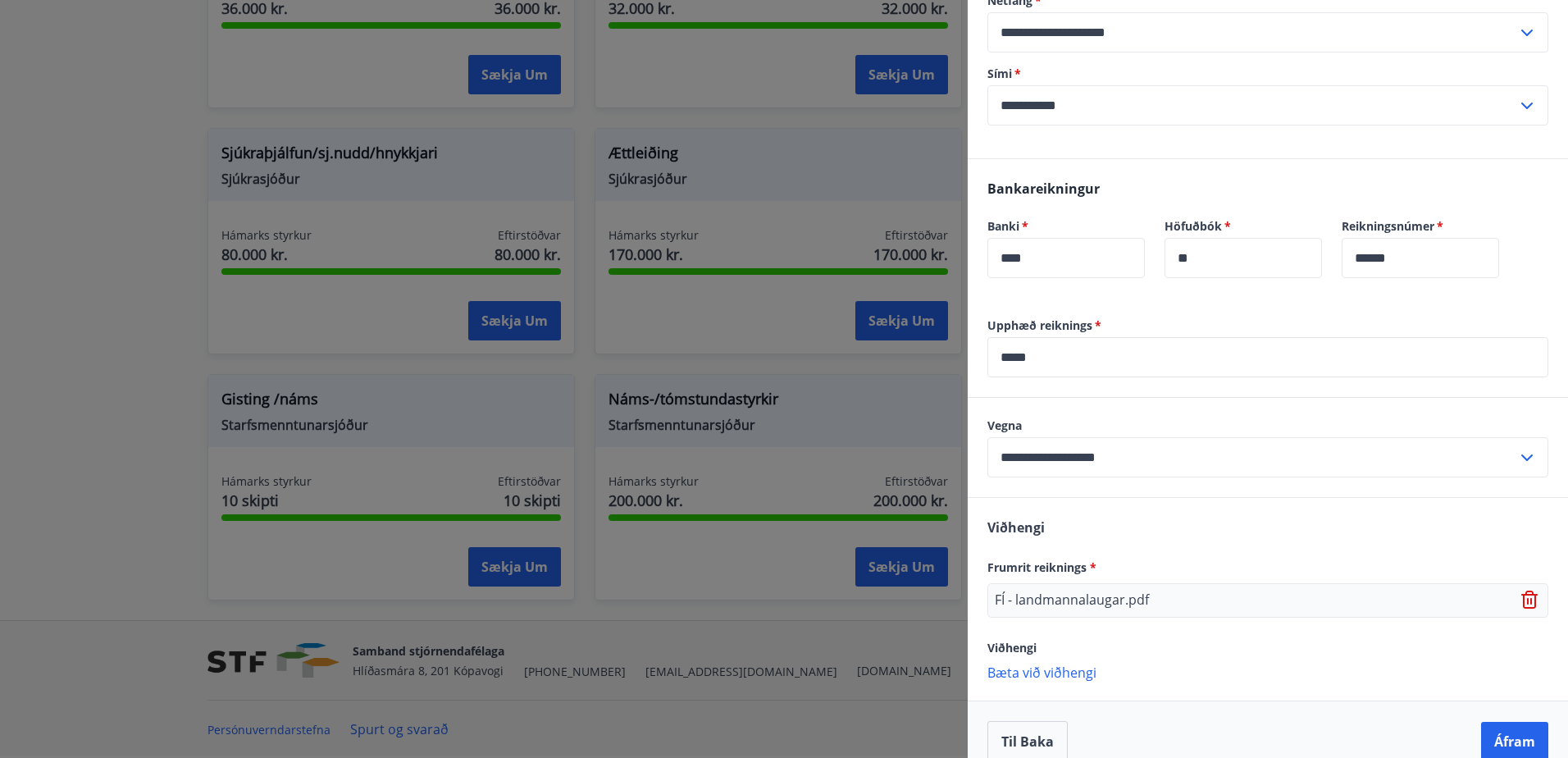
scroll to position [631, 0]
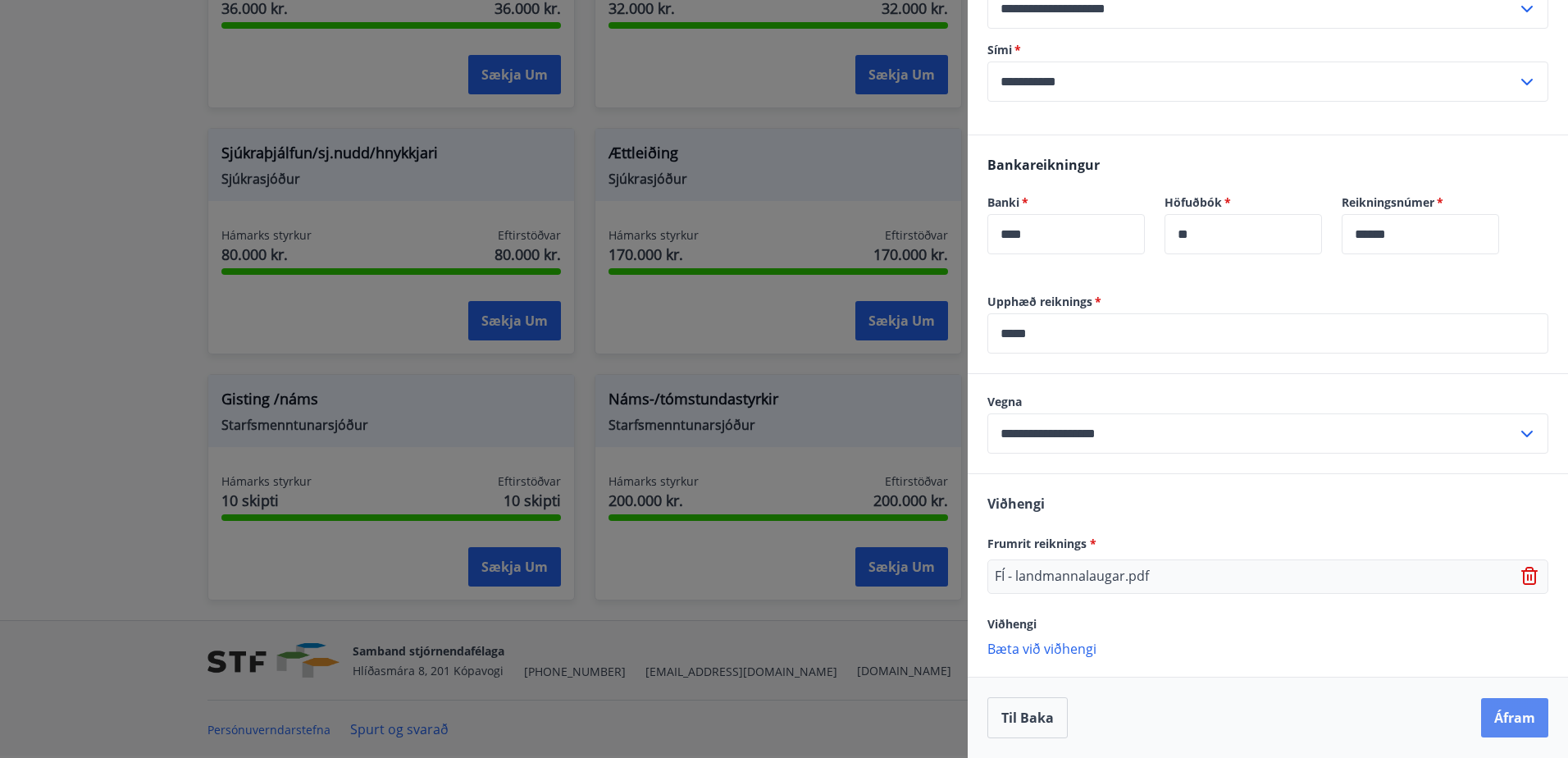
click at [1499, 714] on button "Áfram" at bounding box center [1514, 717] width 67 height 39
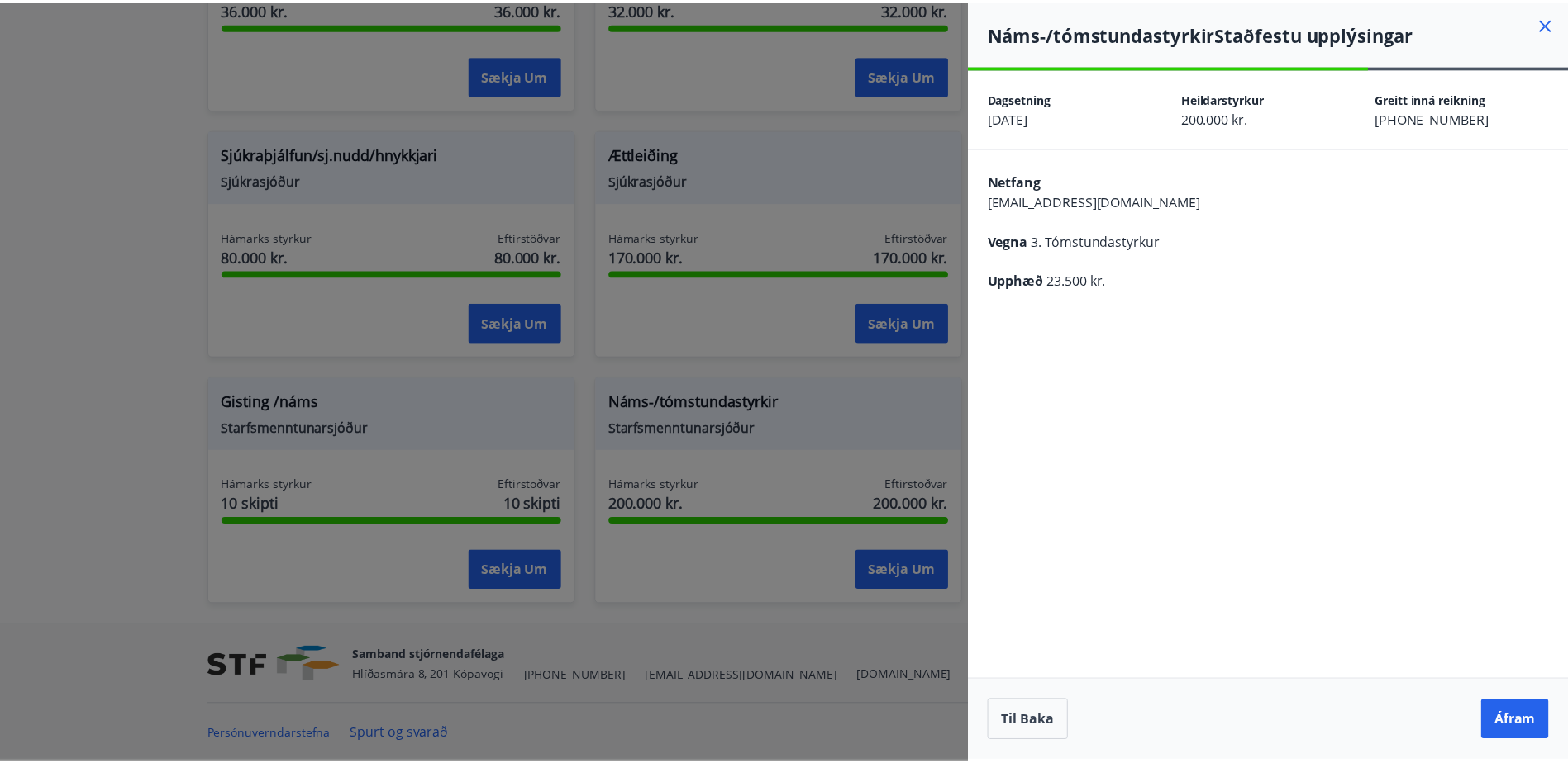
scroll to position [0, 0]
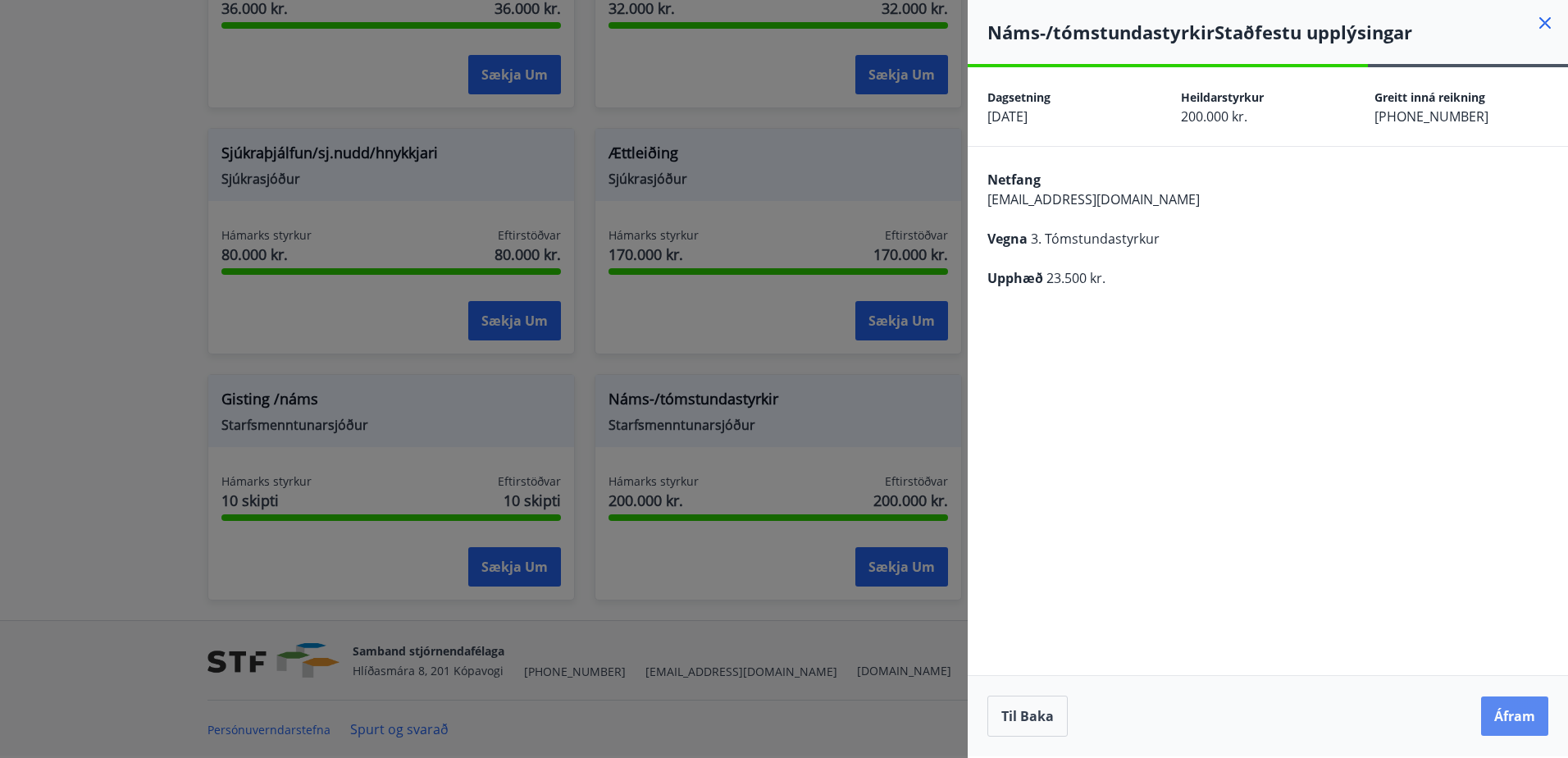
click at [1517, 710] on button "Áfram" at bounding box center [1514, 715] width 67 height 39
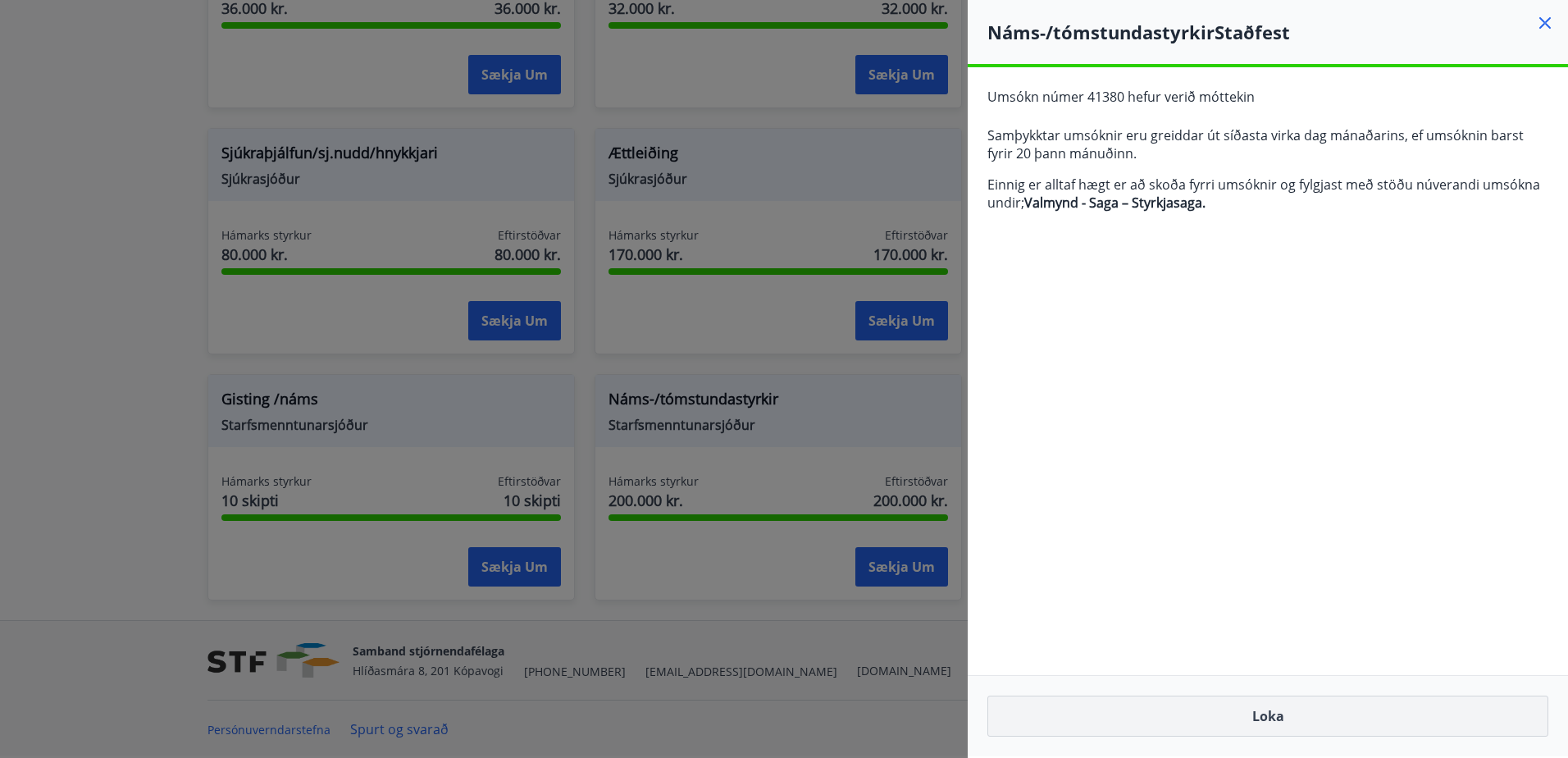
click at [1273, 718] on button "Loka" at bounding box center [1268, 715] width 561 height 41
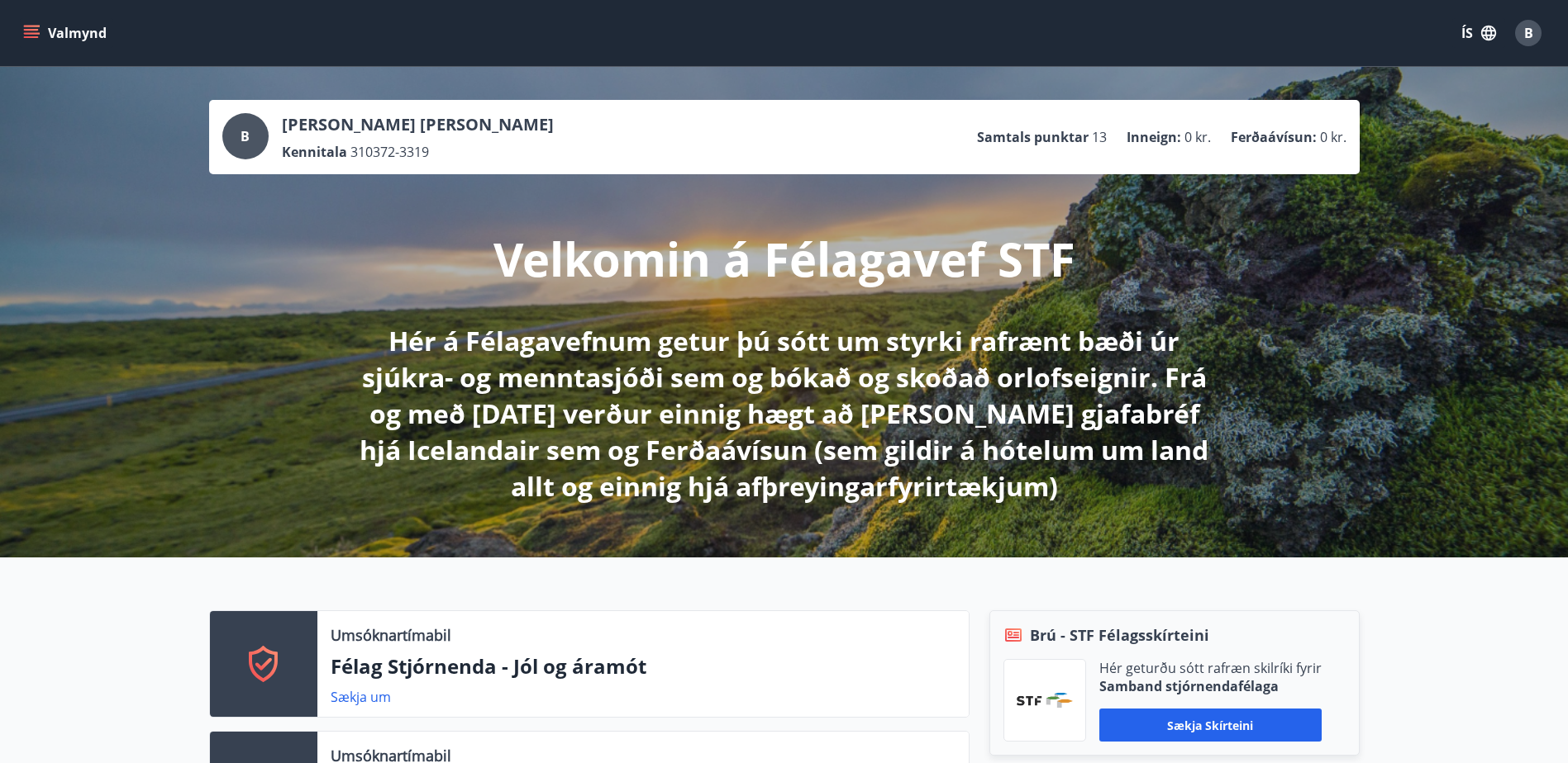
click at [32, 30] on icon "menu" at bounding box center [31, 30] width 15 height 2
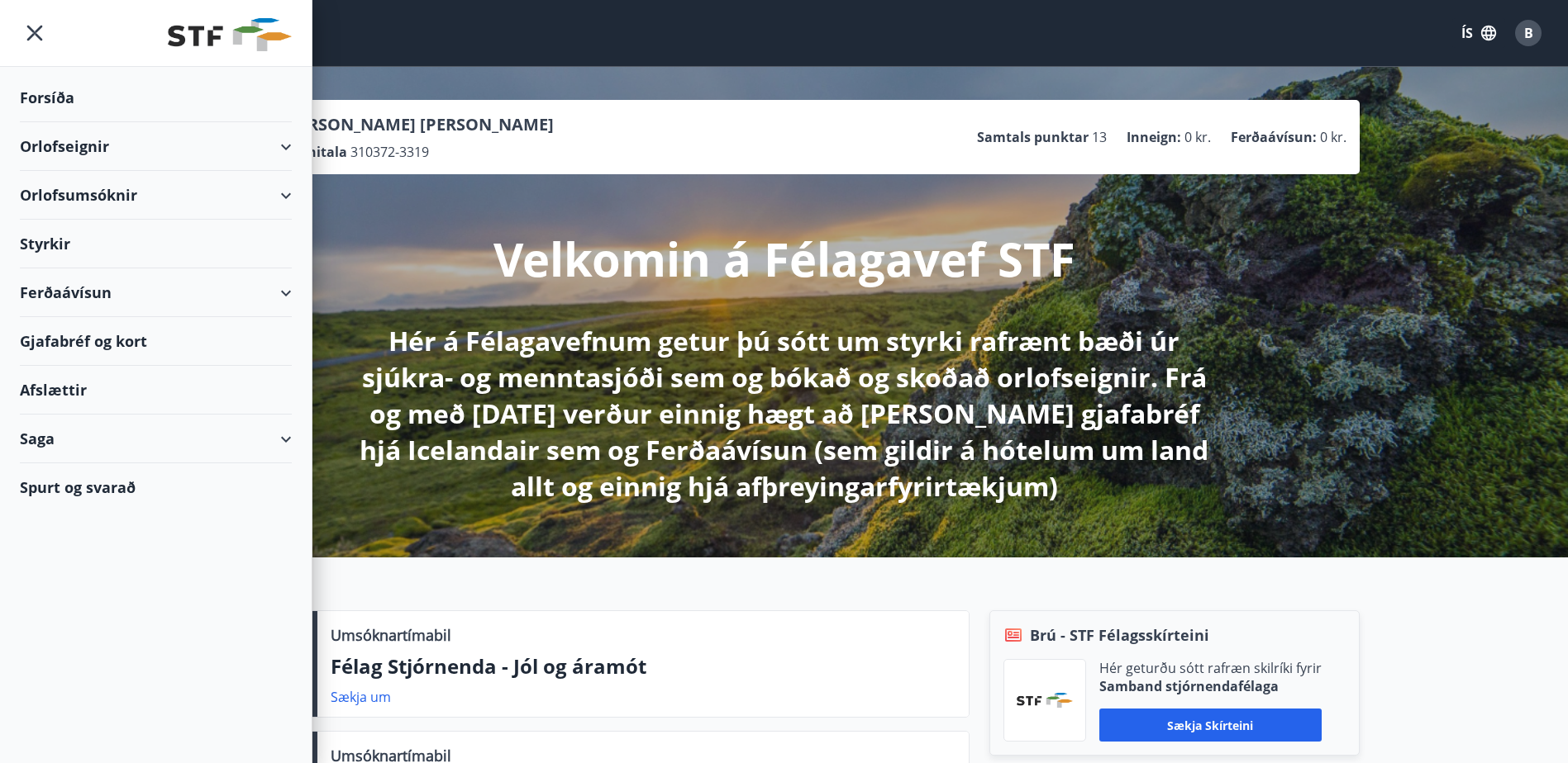
click at [94, 350] on div "Gjafabréf og kort" at bounding box center [156, 342] width 272 height 49
